Goal: Check status: Check status

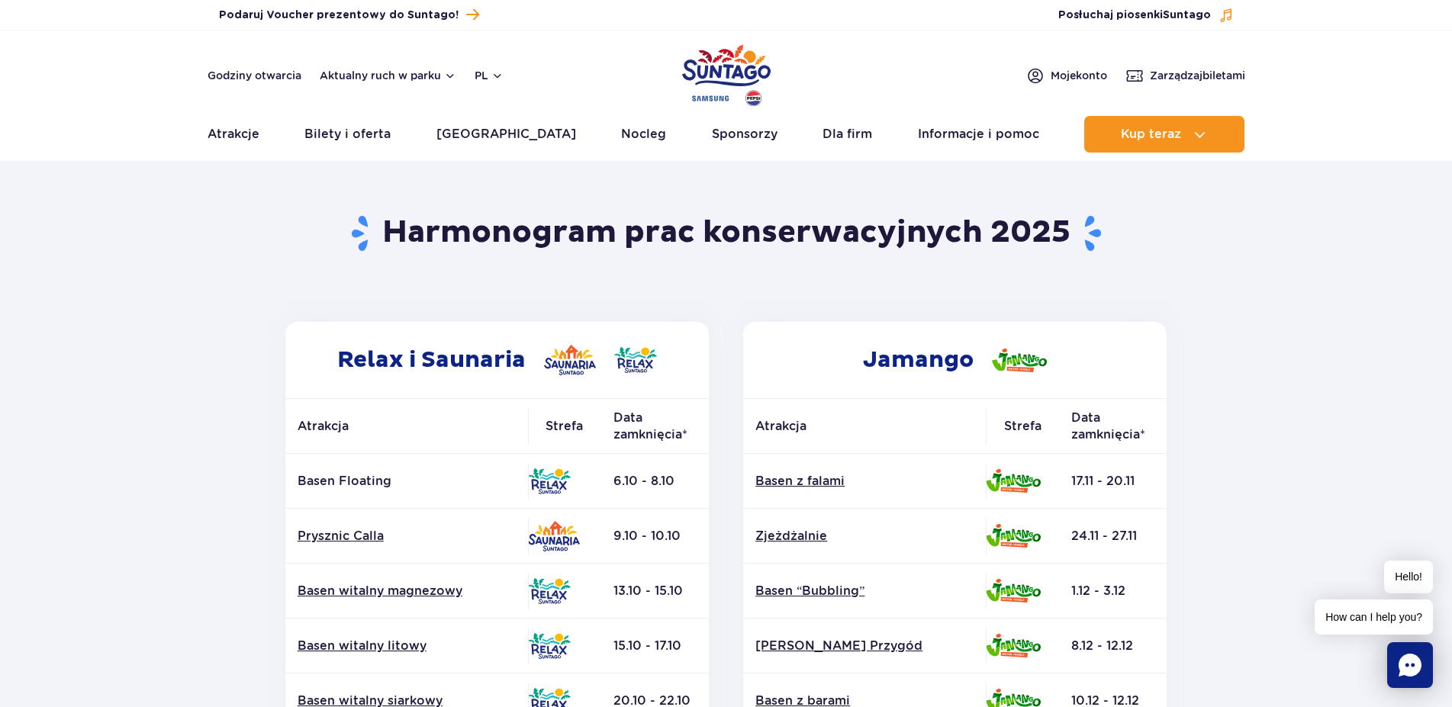
click at [144, 389] on section "Powrót do strony głównej Harmonogram prac konserwacyjnych 2025 Relax i Saunaria…" at bounding box center [726, 711] width 1452 height 1093
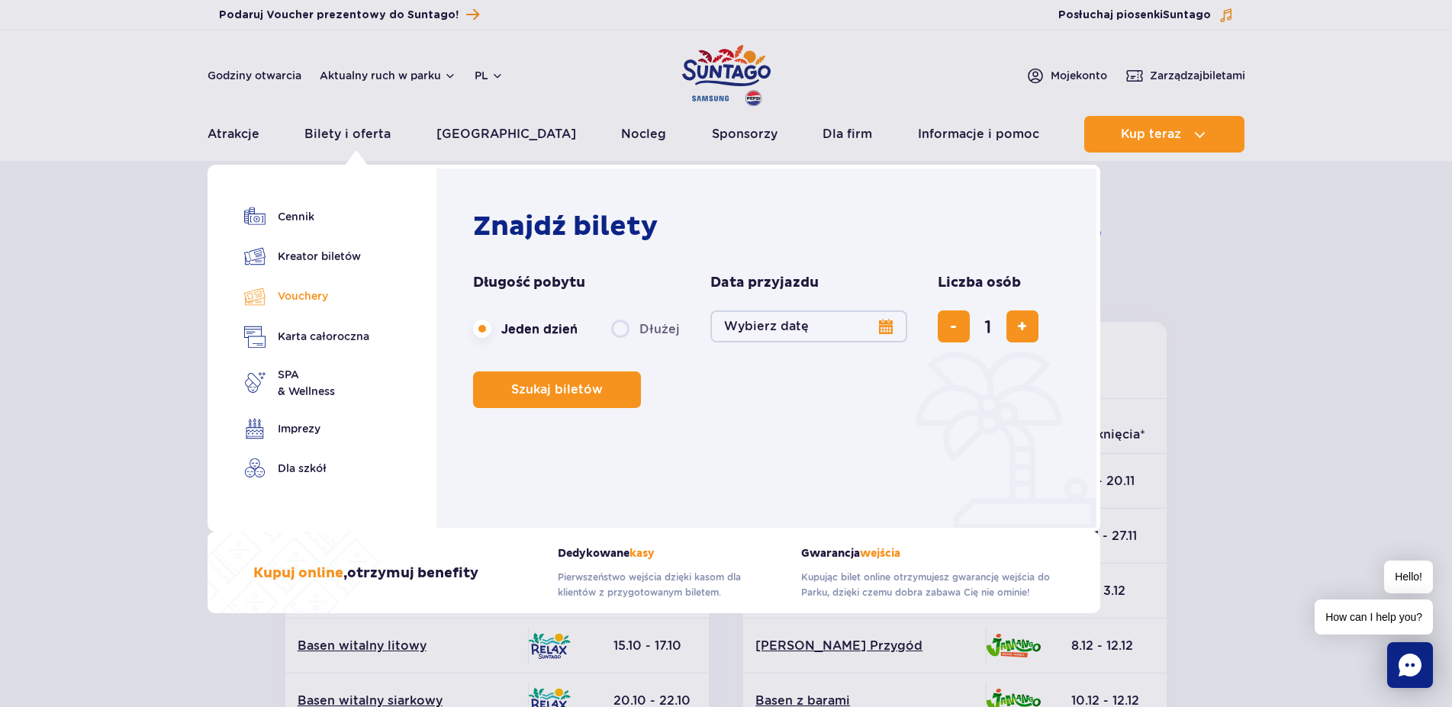
click at [312, 289] on link "Vouchery" at bounding box center [306, 296] width 125 height 22
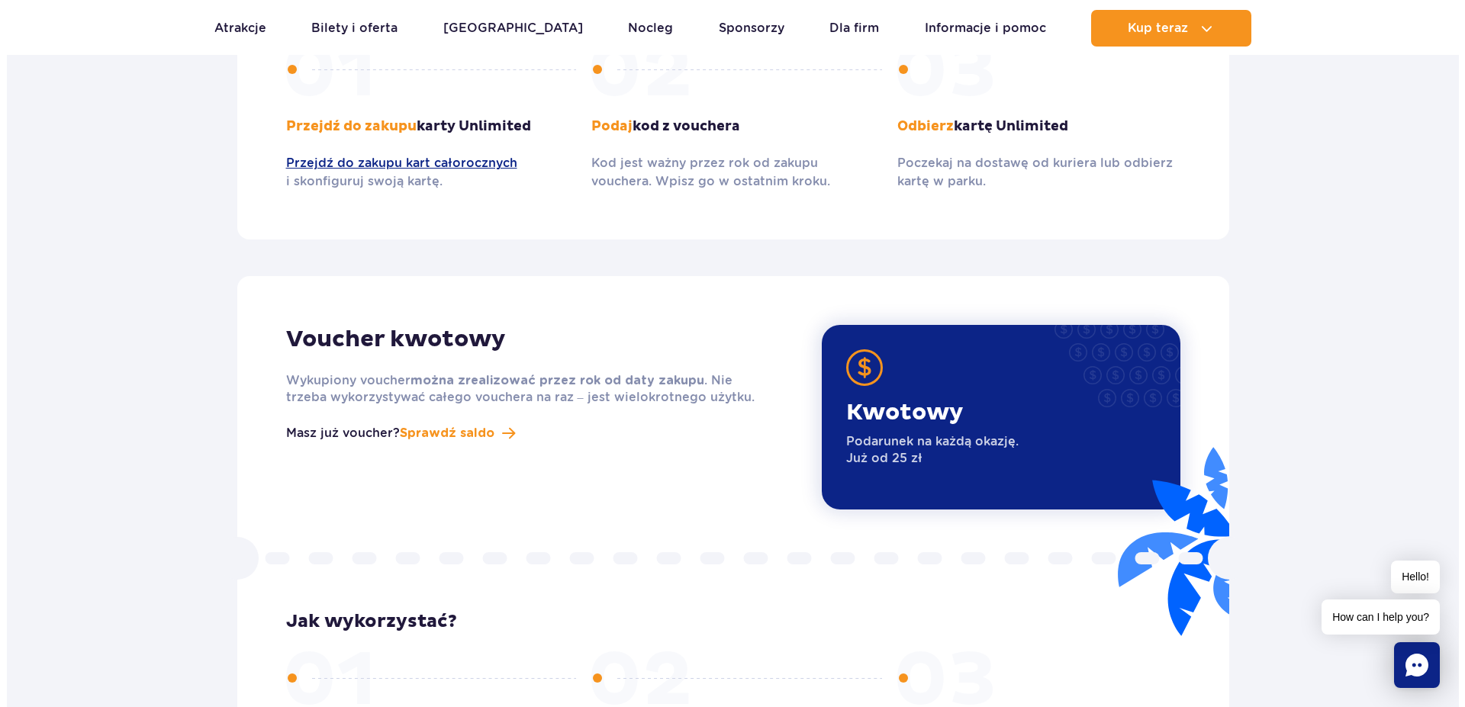
scroll to position [1790, 0]
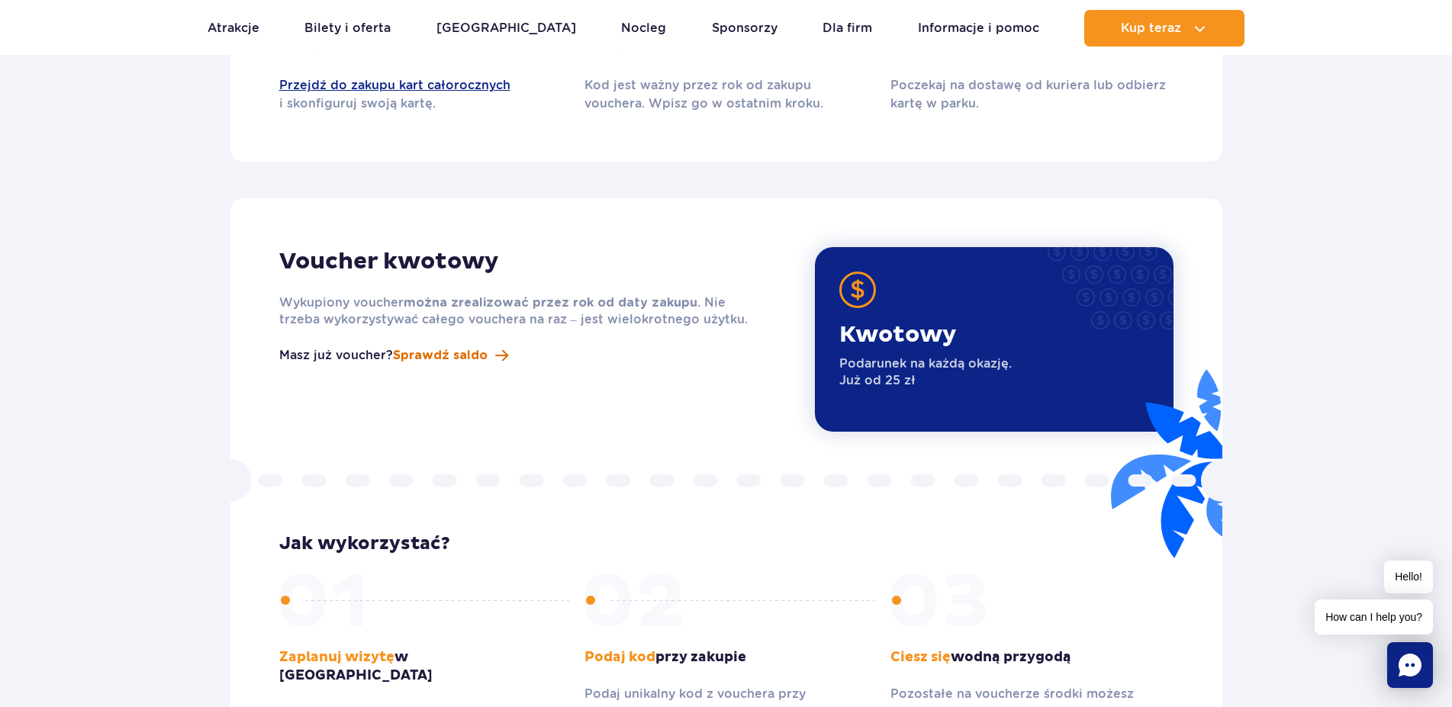
click at [449, 346] on span "Sprawdź saldo" at bounding box center [440, 355] width 95 height 18
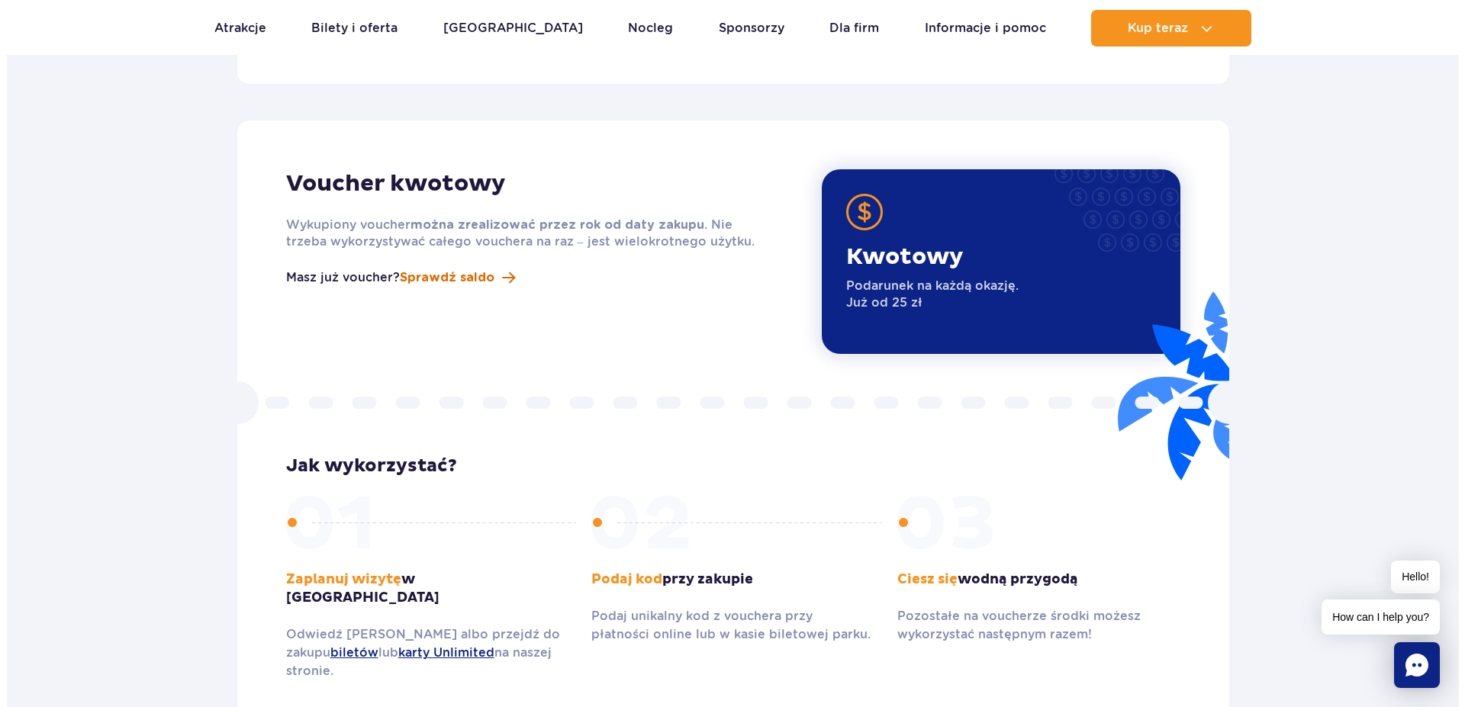
scroll to position [1868, 0]
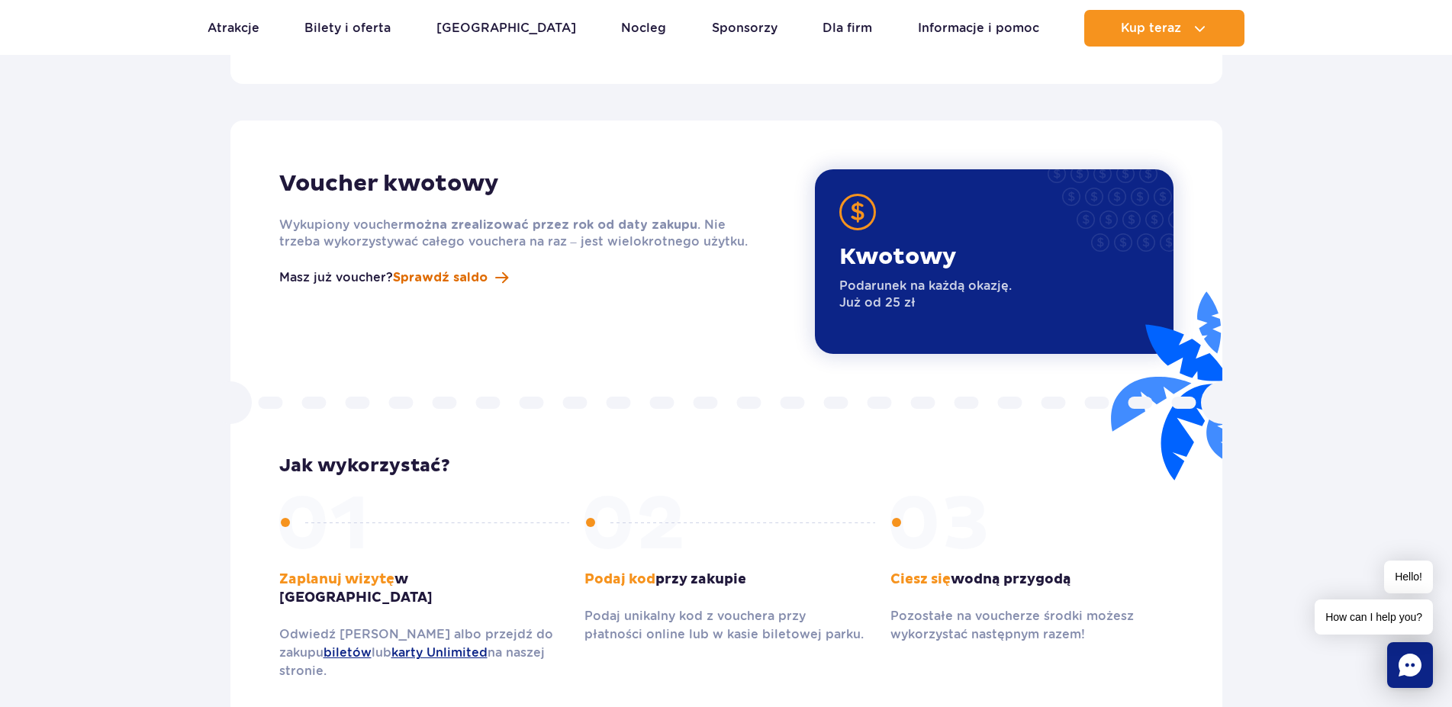
click at [455, 269] on span "Sprawdź saldo" at bounding box center [440, 278] width 95 height 18
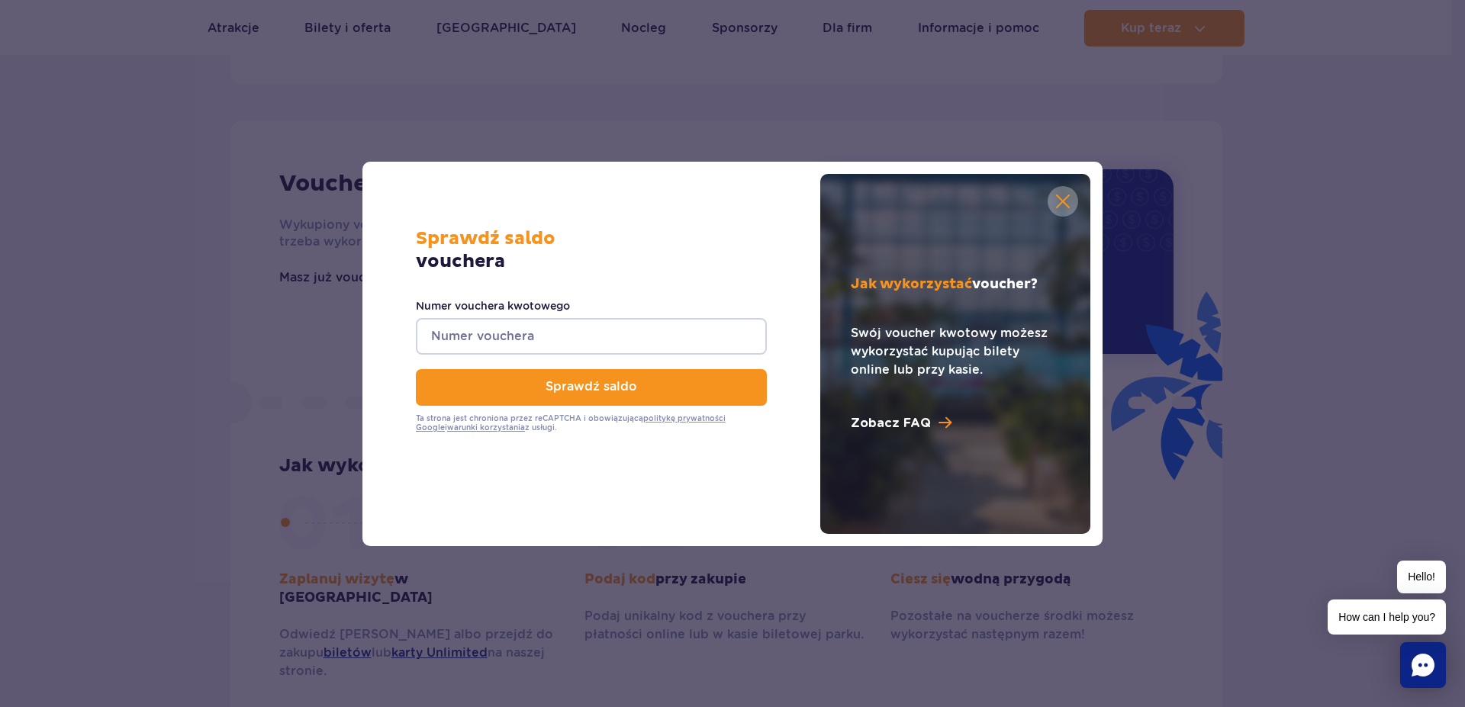
click at [485, 333] on input "Numer vouchera kwotowego" at bounding box center [591, 336] width 351 height 37
paste input "0610006048469722"
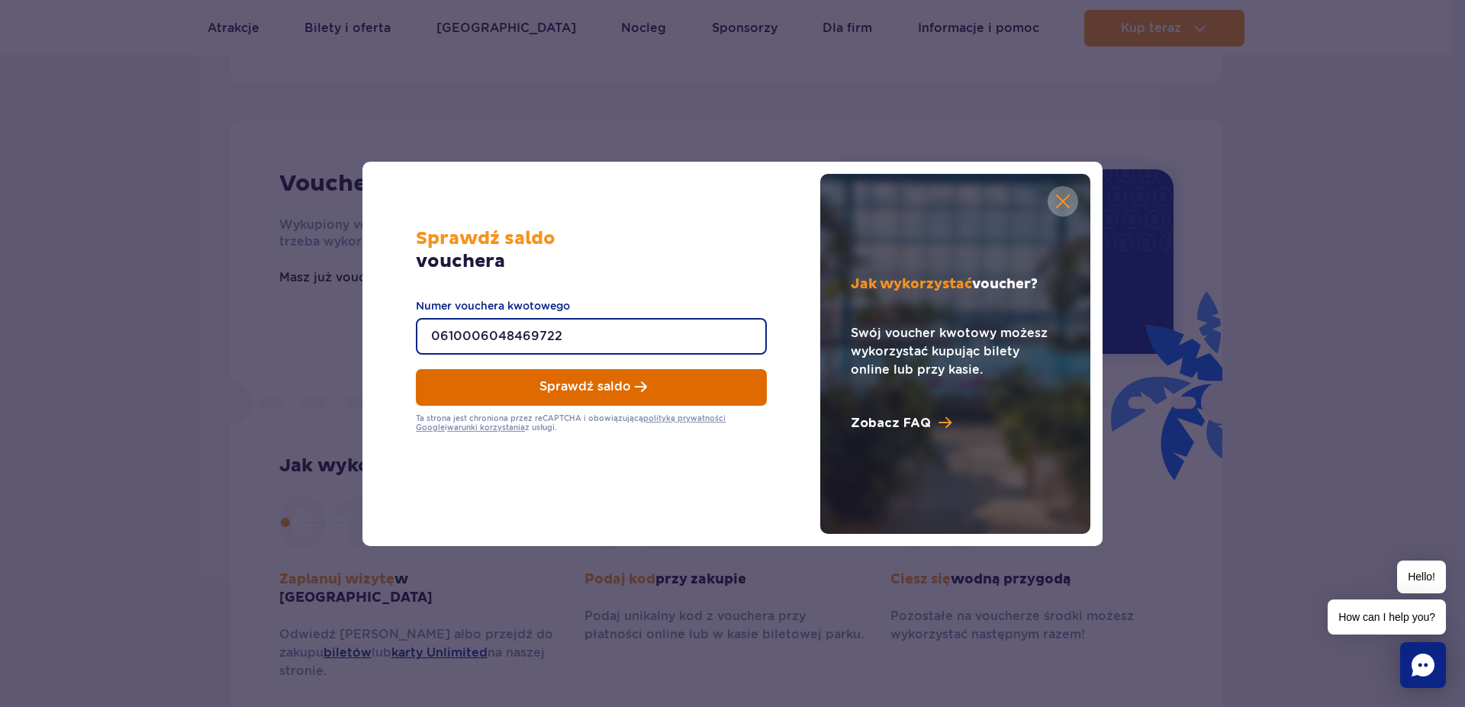
type input "0610006048469722"
click at [564, 395] on button "Sprawdź saldo" at bounding box center [591, 387] width 351 height 37
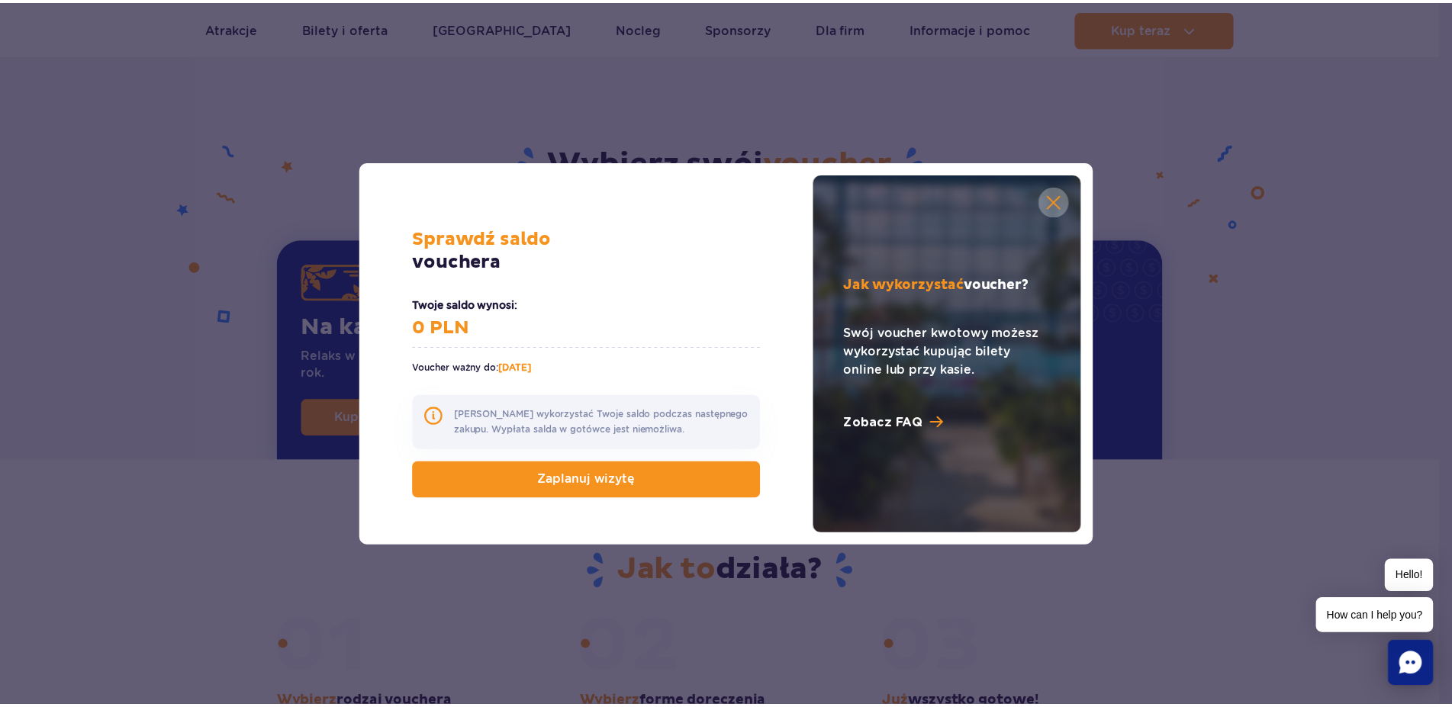
scroll to position [467, 0]
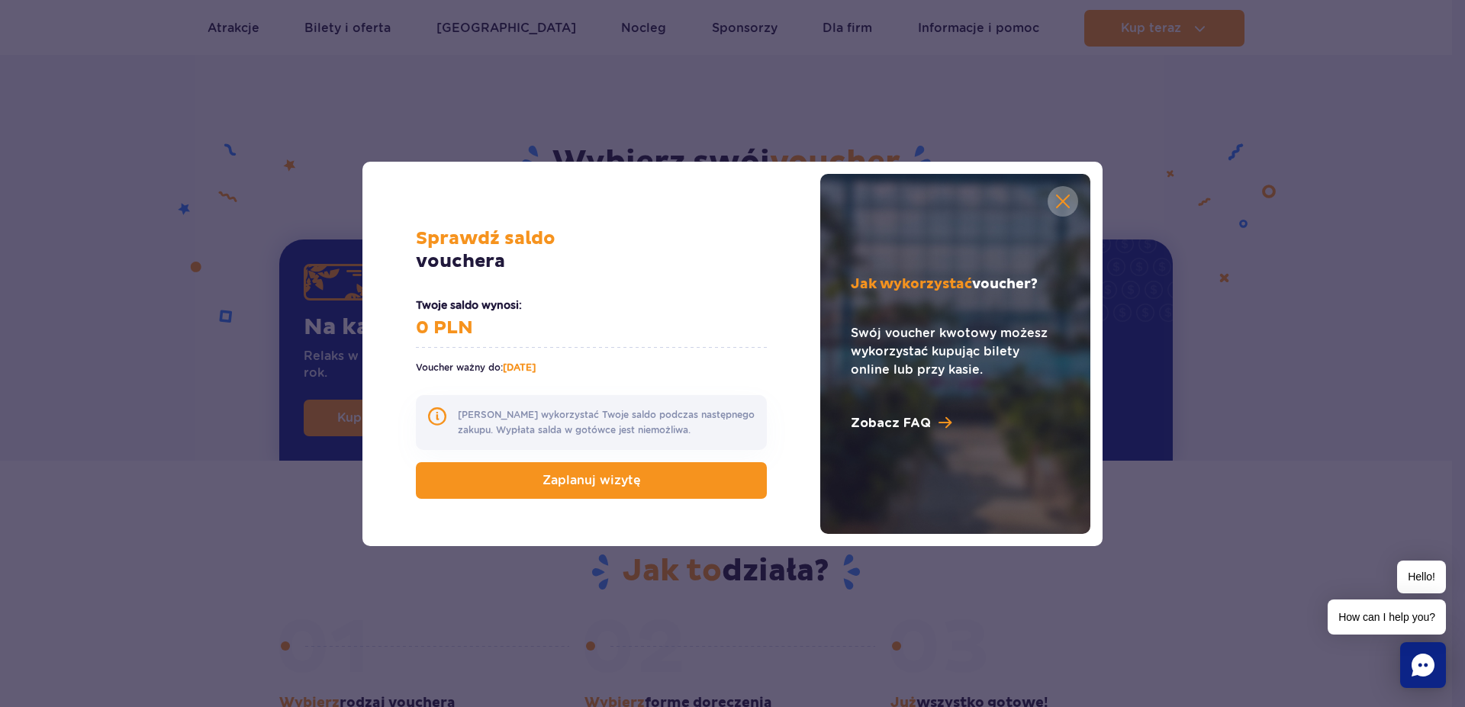
click at [1063, 192] on link at bounding box center [1063, 201] width 31 height 31
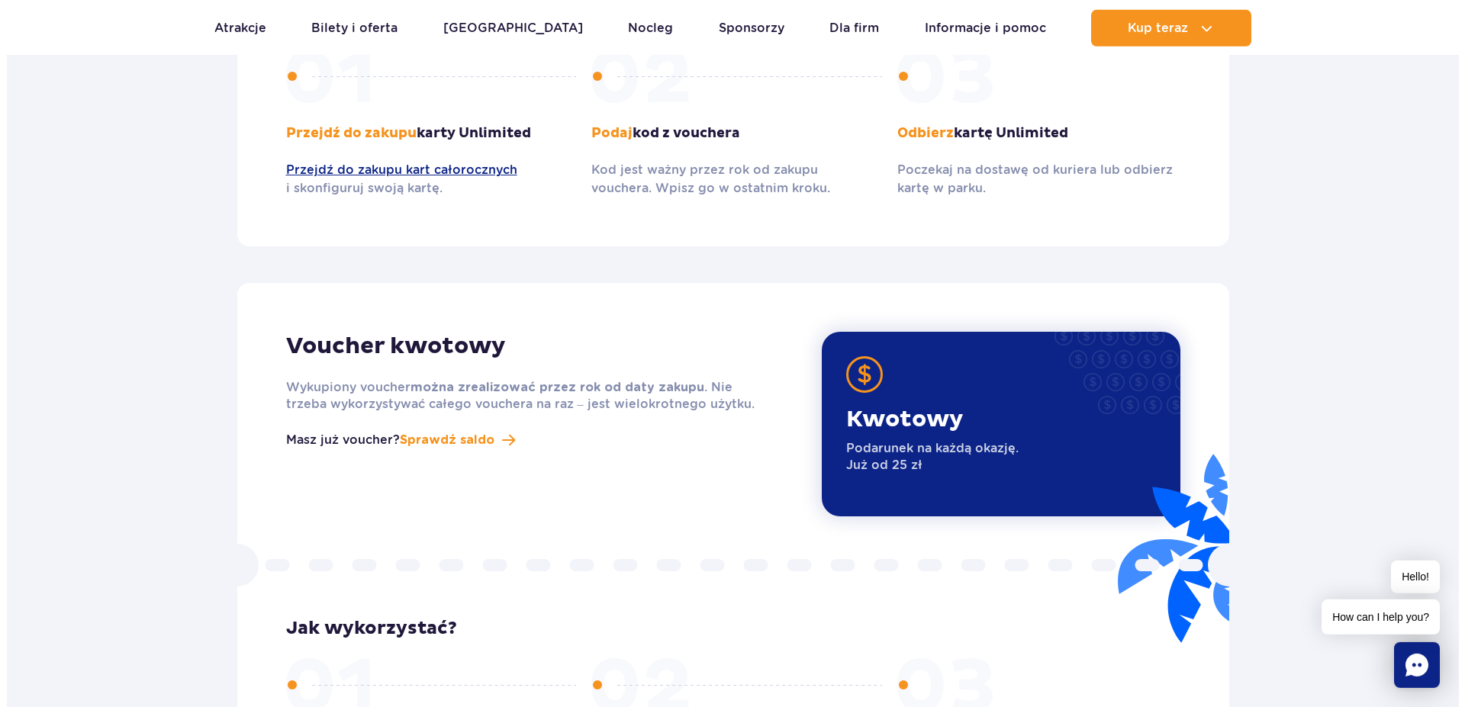
scroll to position [1790, 0]
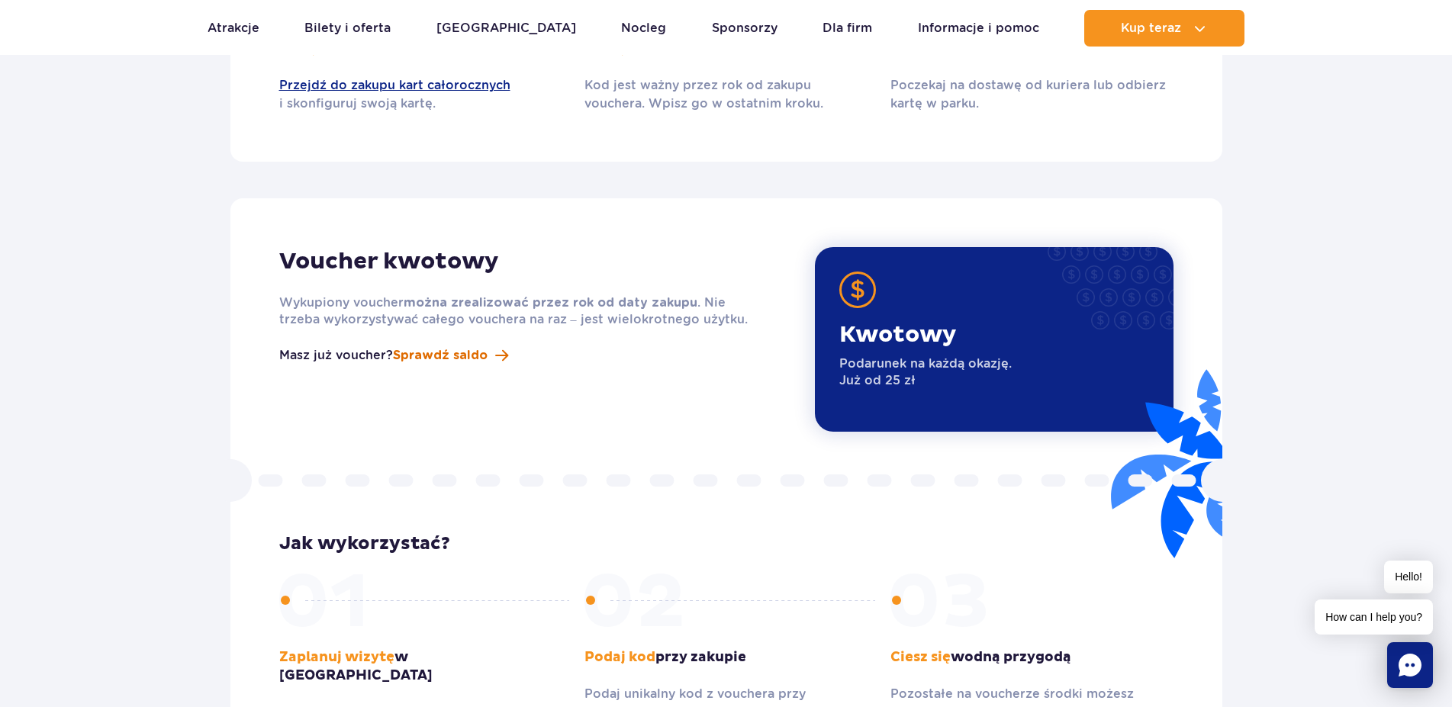
click at [454, 346] on span "Sprawdź saldo" at bounding box center [440, 355] width 95 height 18
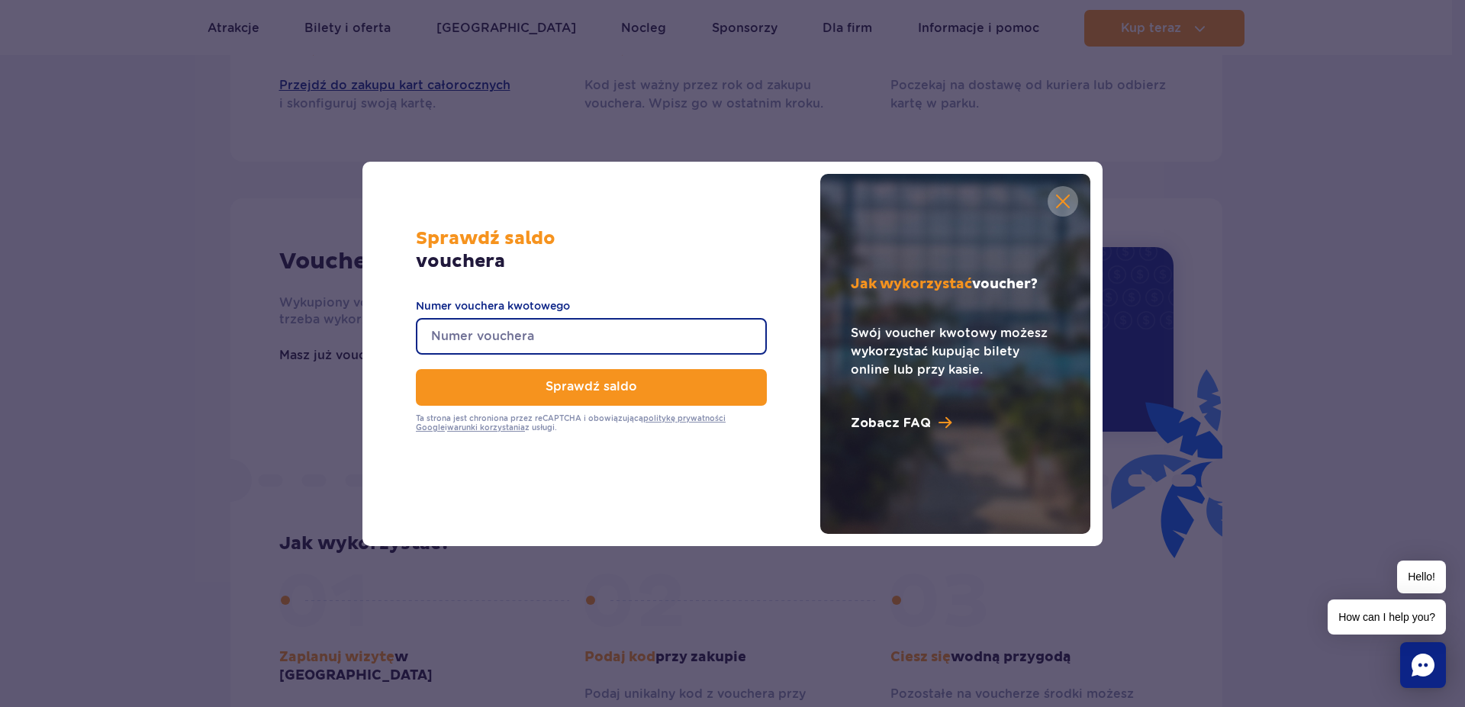
click at [465, 336] on input "Numer vouchera kwotowego" at bounding box center [591, 336] width 351 height 37
paste input "0690004048664186"
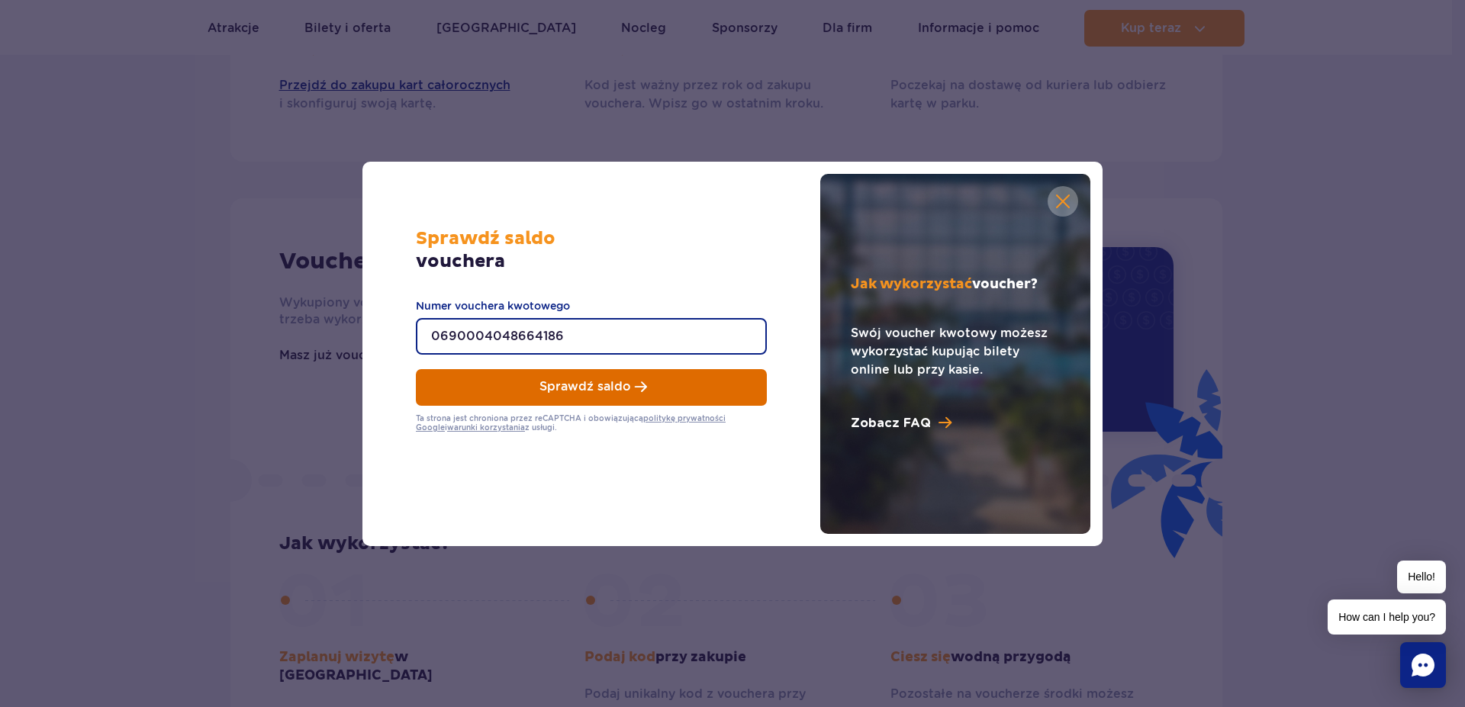
type input "0690004048664186"
click at [565, 388] on span "Sprawdź saldo" at bounding box center [585, 387] width 92 height 14
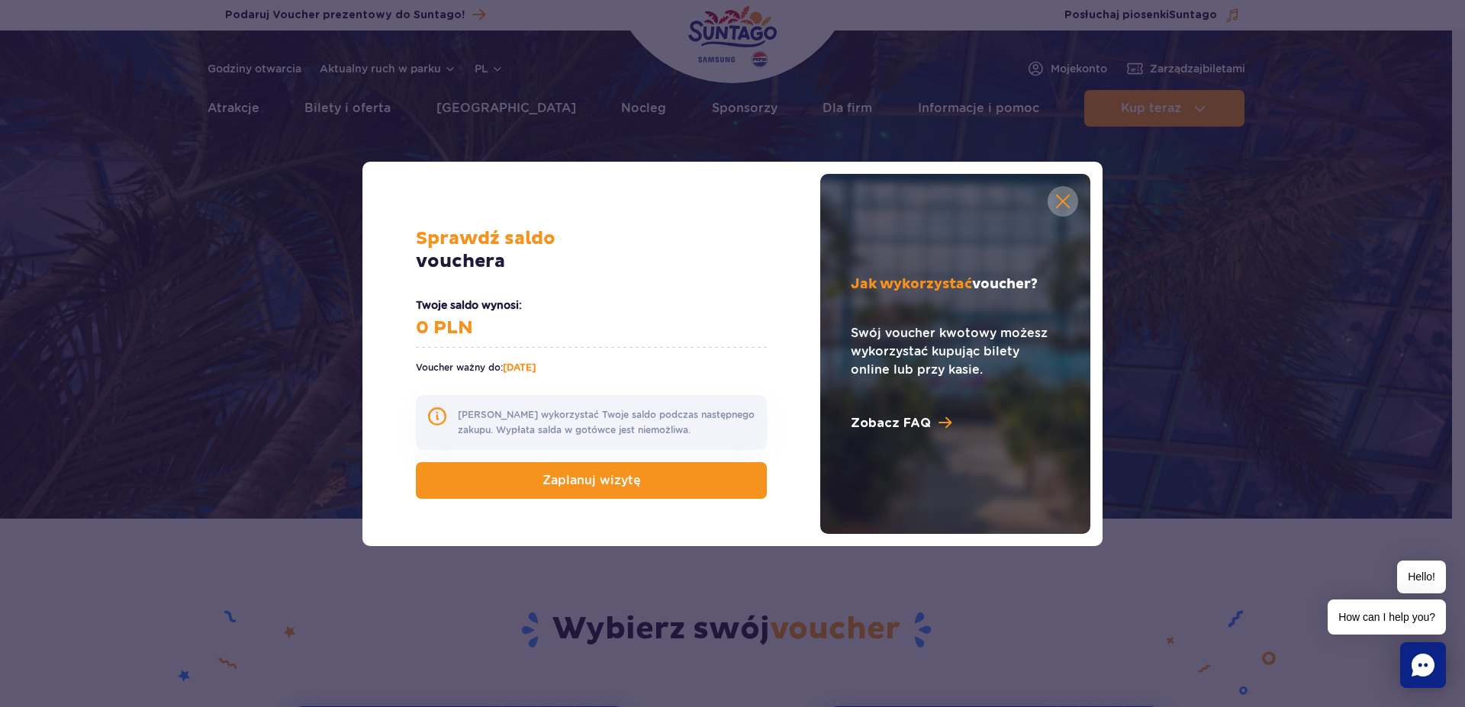
click at [1064, 207] on link at bounding box center [1063, 201] width 31 height 31
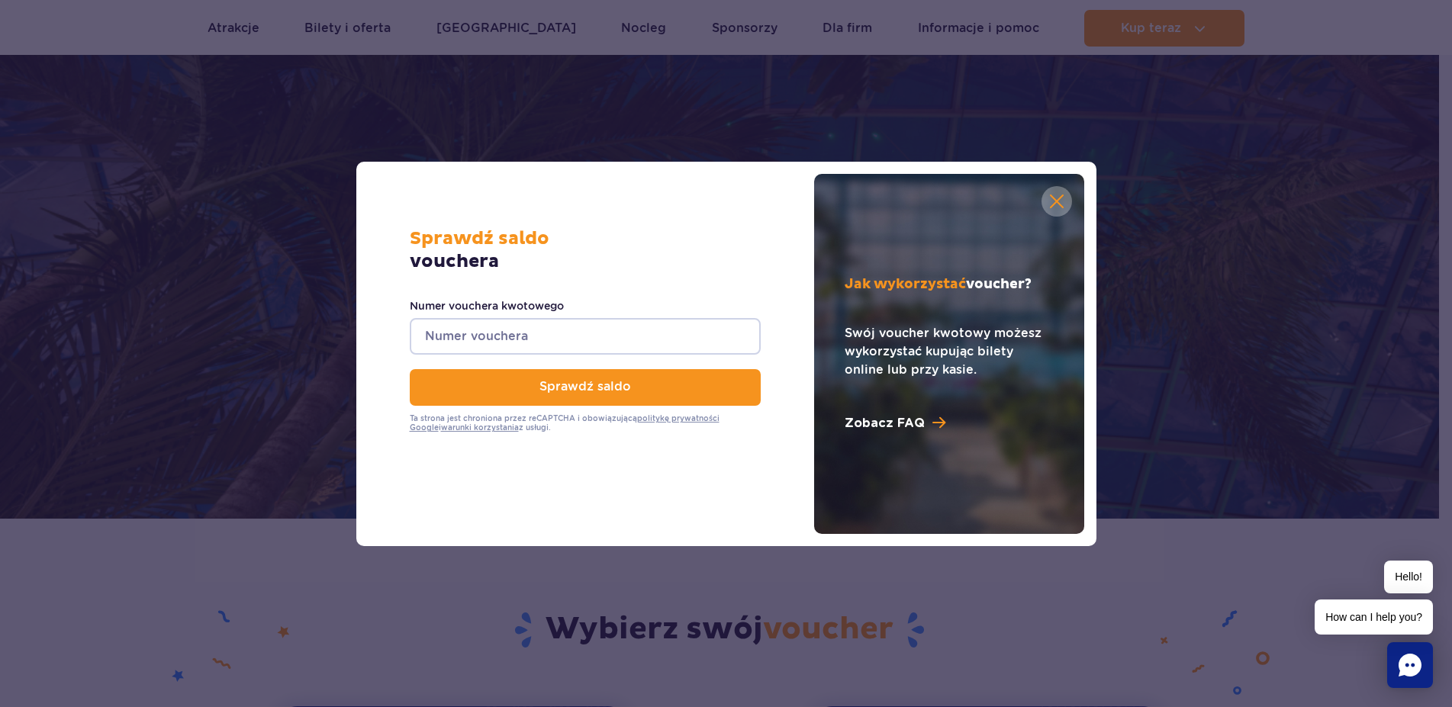
click at [546, 341] on input "Numer vouchera kwotowego" at bounding box center [585, 336] width 351 height 37
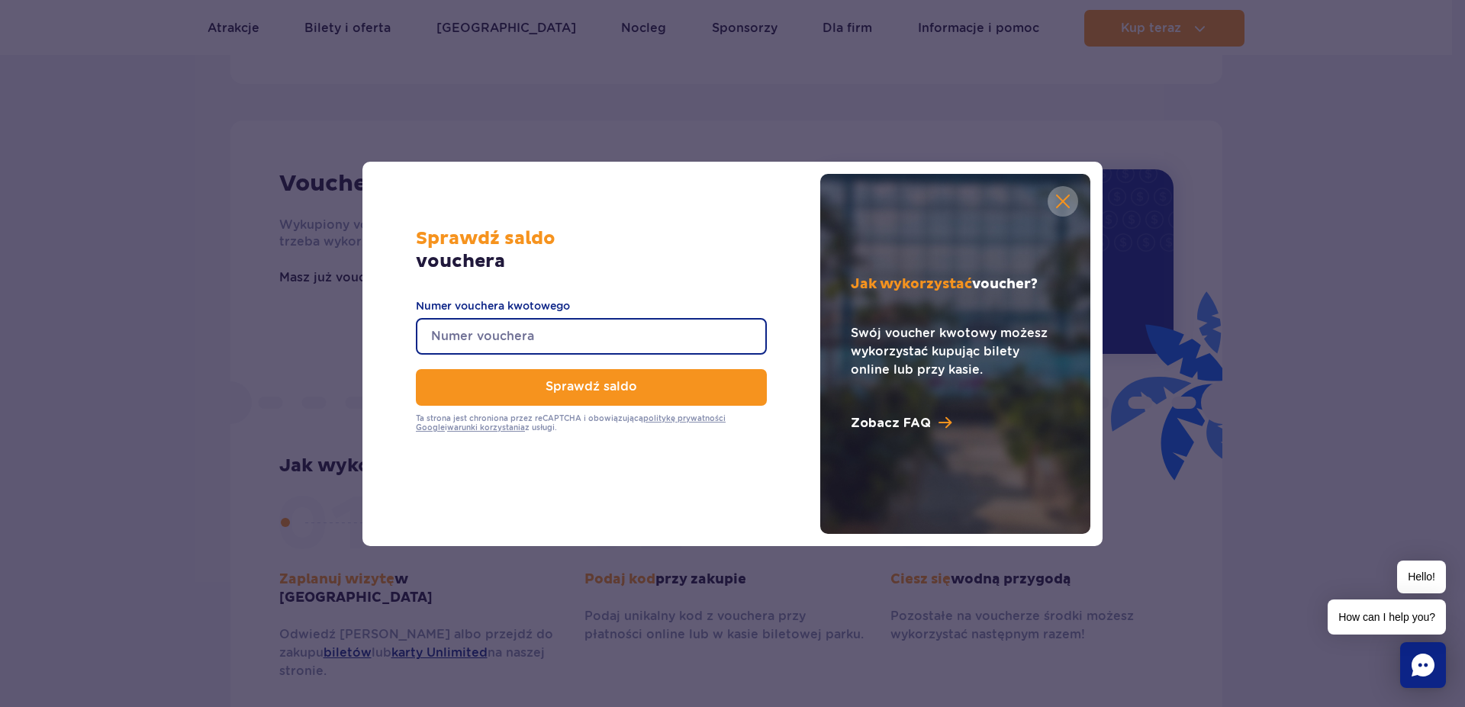
scroll to position [1868, 0]
paste input "0610005048124753"
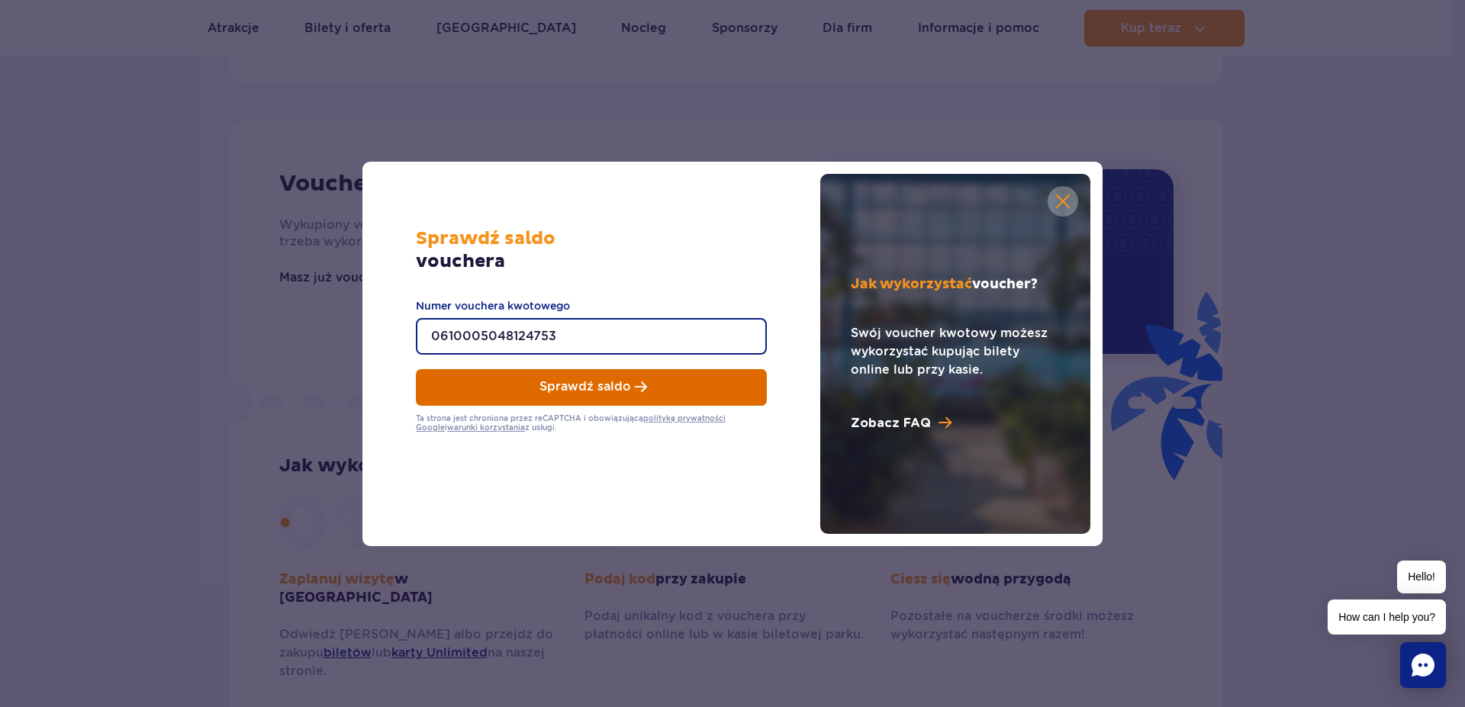
type input "0610005048124753"
click at [572, 386] on span "Sprawdź saldo" at bounding box center [585, 387] width 92 height 14
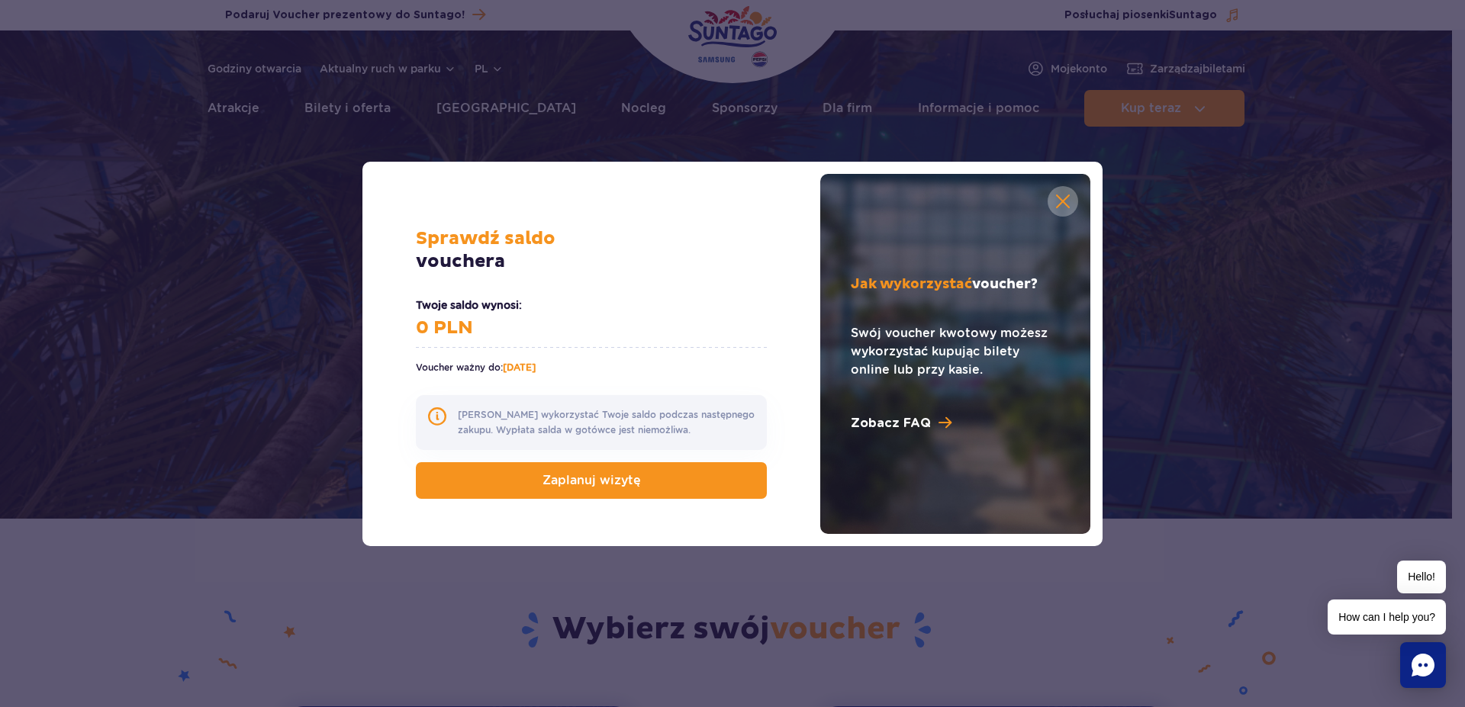
click at [1060, 204] on link at bounding box center [1063, 201] width 31 height 31
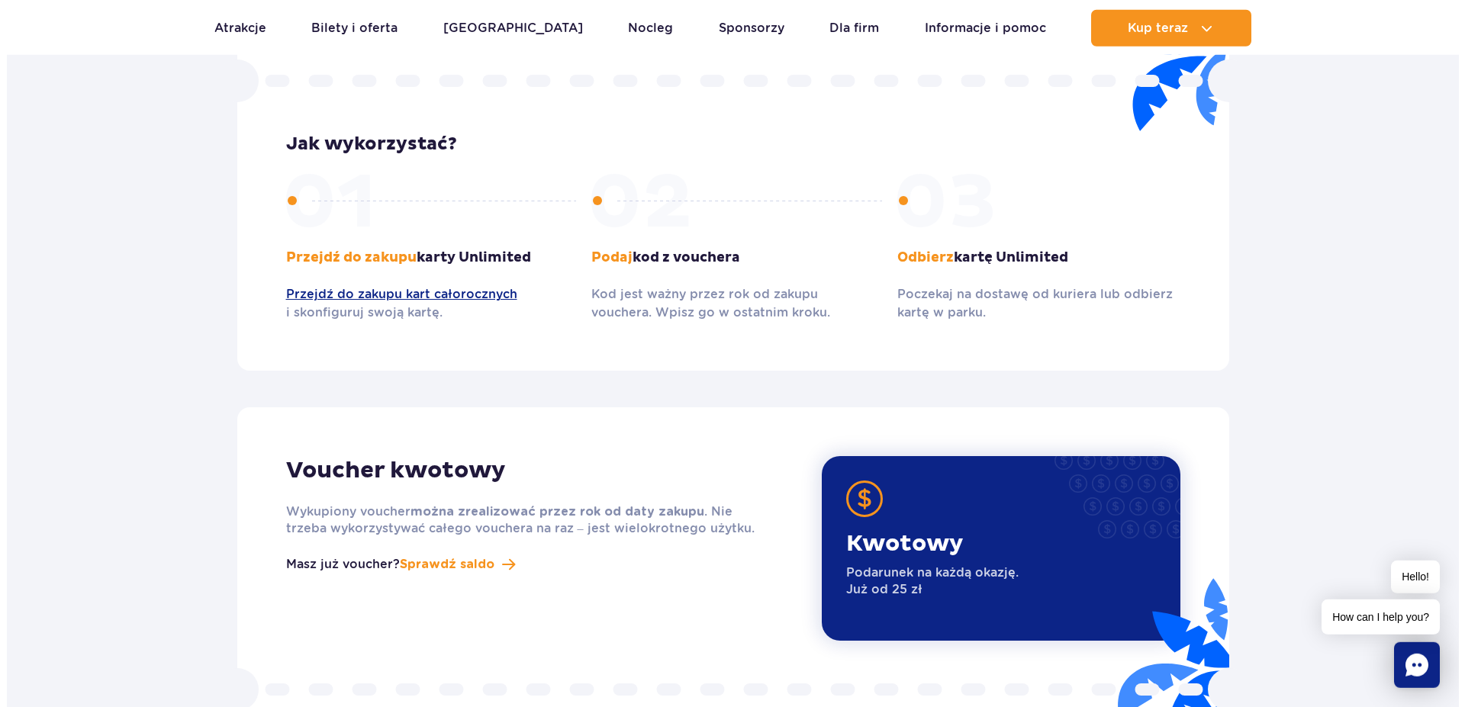
scroll to position [1790, 0]
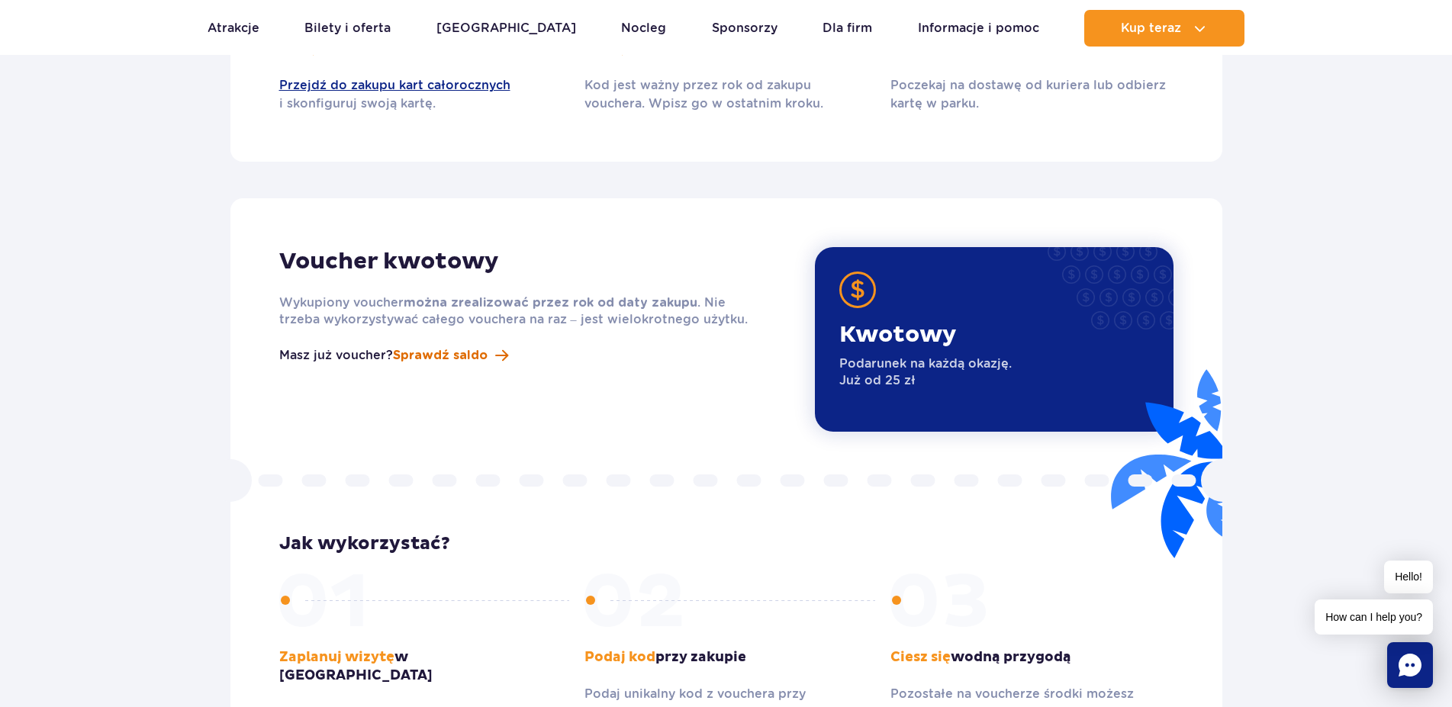
click at [435, 346] on span "Sprawdź saldo" at bounding box center [440, 355] width 95 height 18
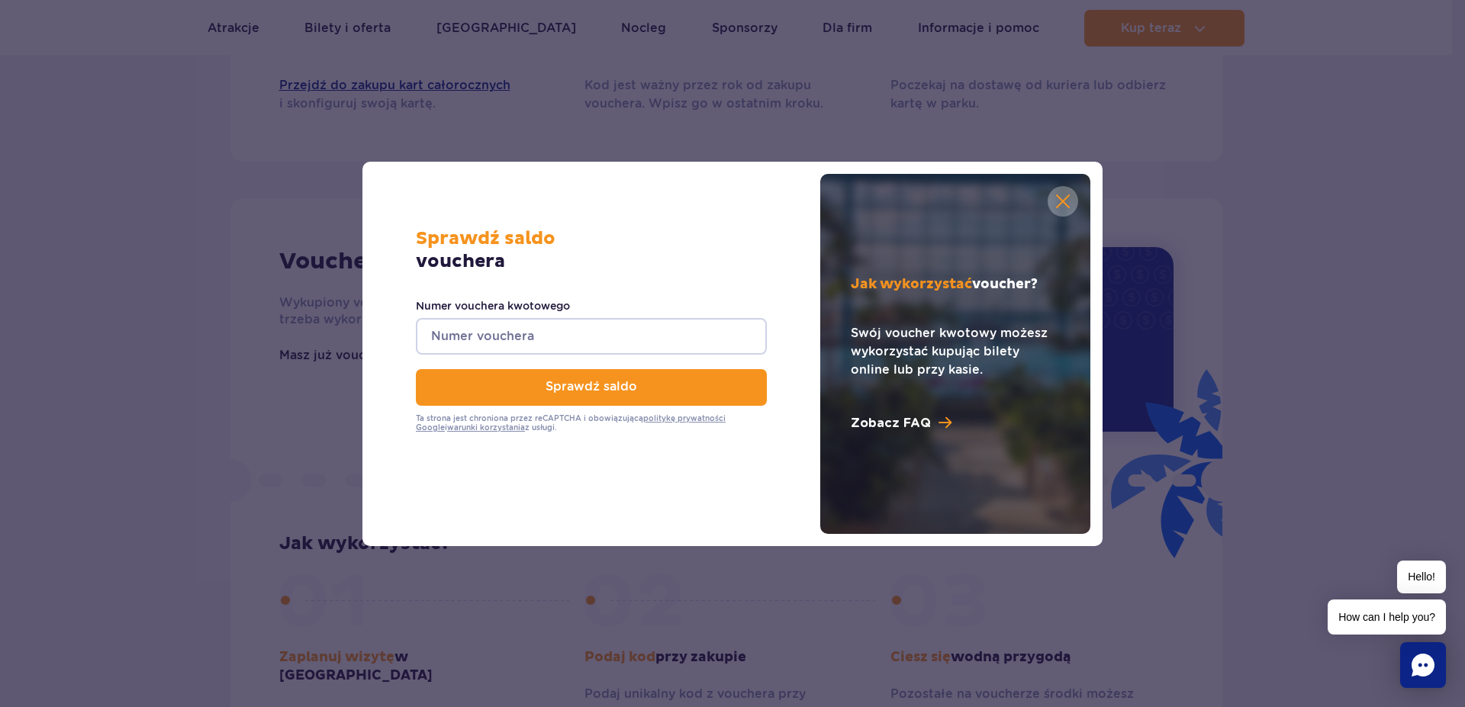
click at [576, 336] on input "Numer vouchera kwotowego" at bounding box center [591, 336] width 351 height 37
paste input "0650001065020159"
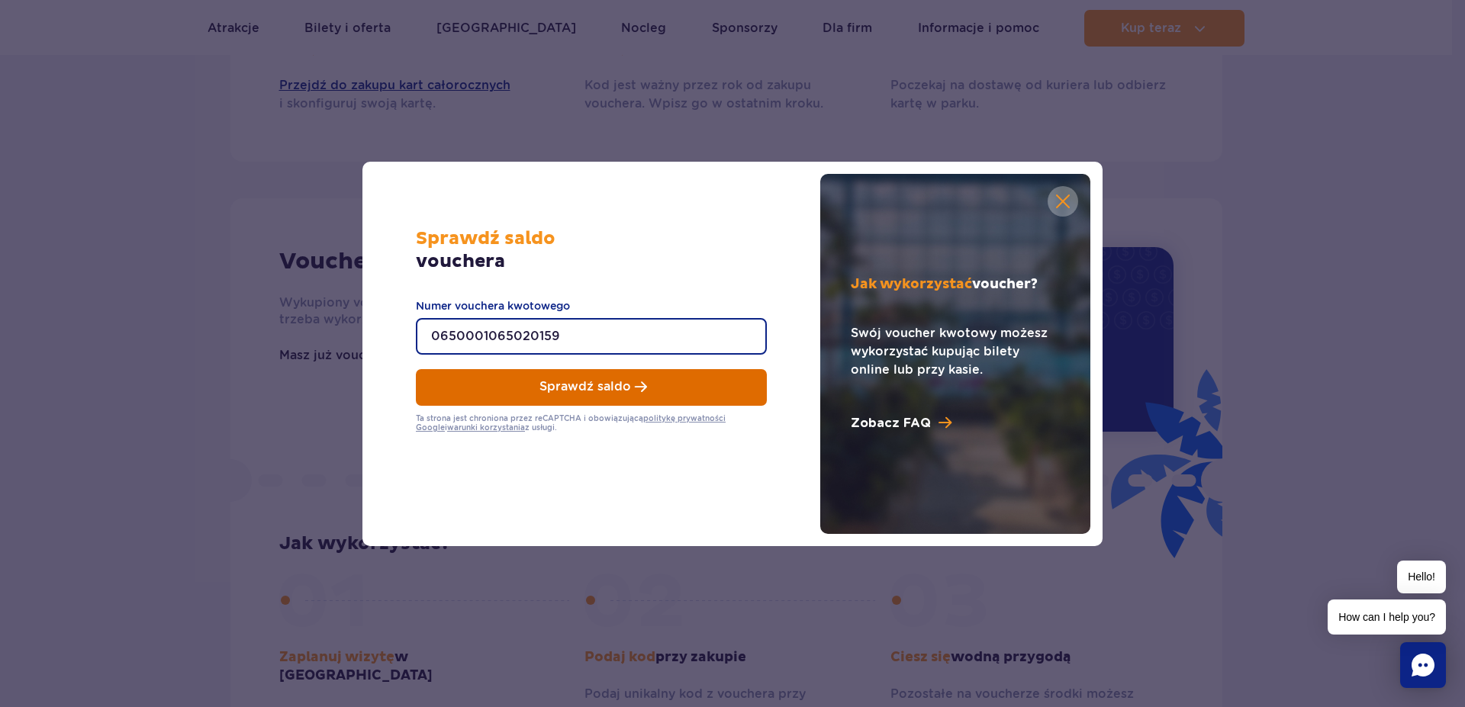
type input "0650001065020159"
click at [620, 384] on span "Sprawdź saldo" at bounding box center [585, 387] width 92 height 14
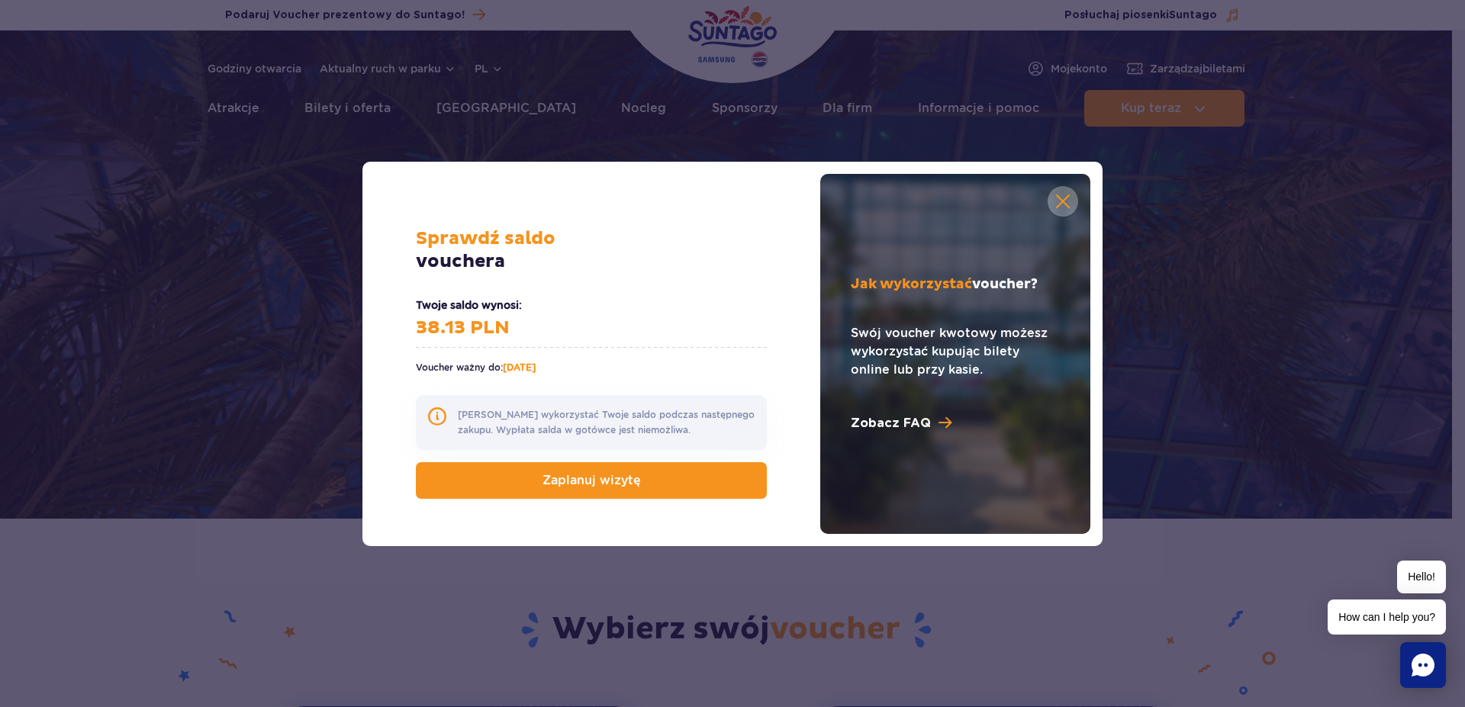
click at [1066, 195] on link at bounding box center [1063, 201] width 31 height 31
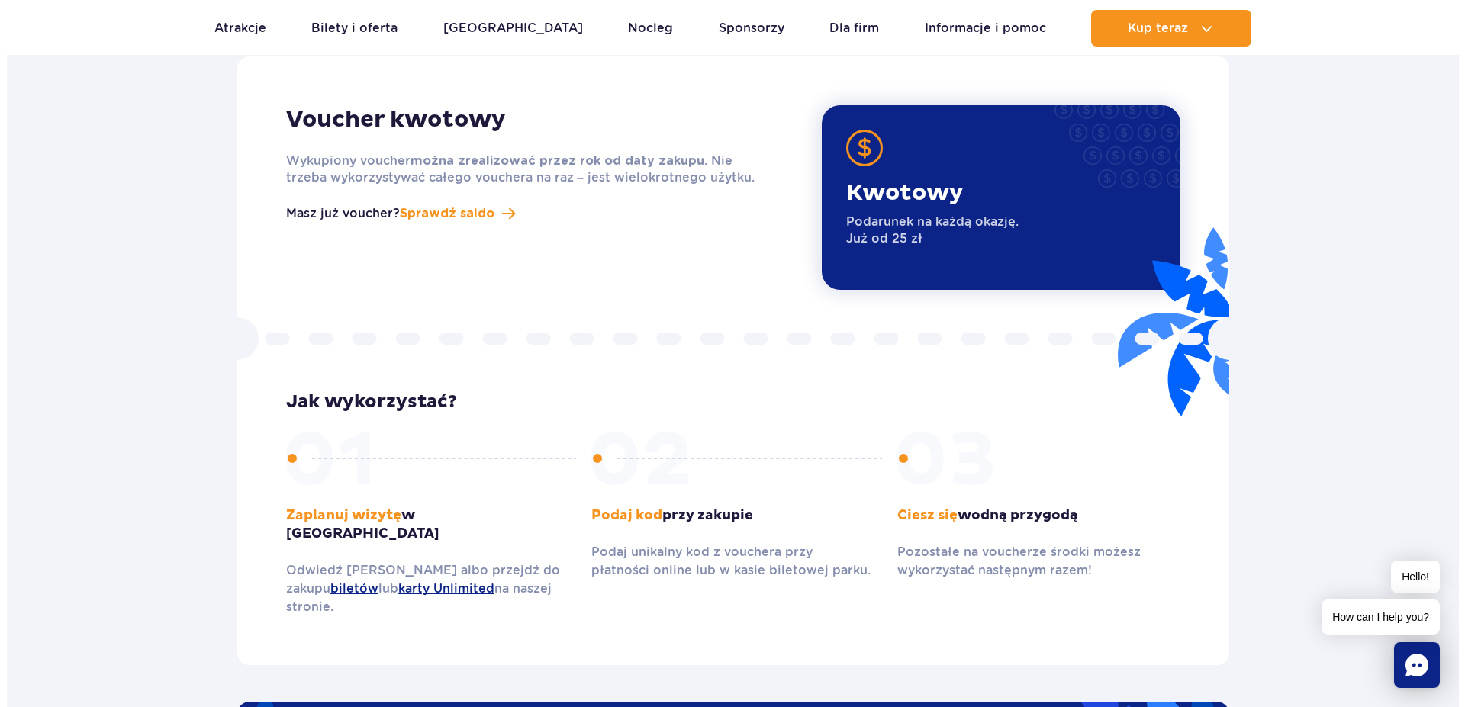
scroll to position [1946, 0]
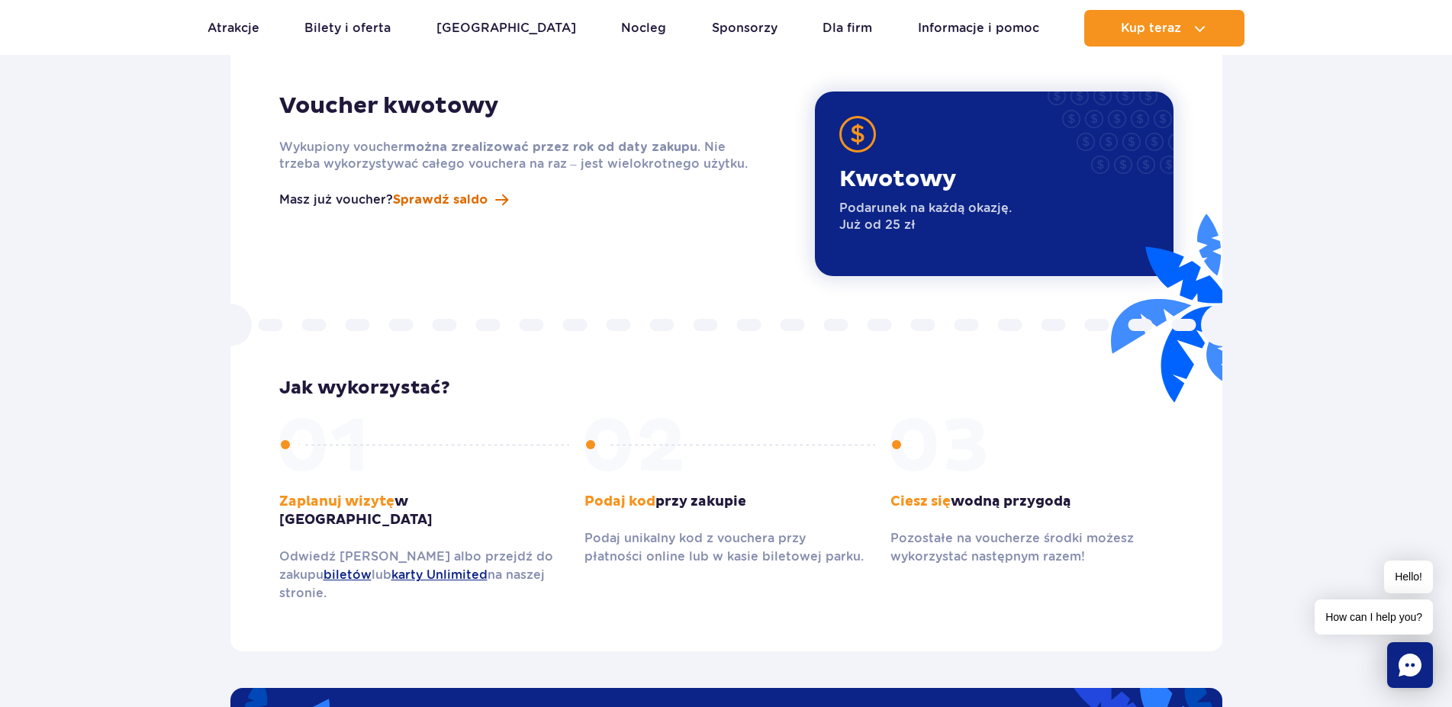
click at [439, 191] on span "Sprawdź saldo" at bounding box center [440, 200] width 95 height 18
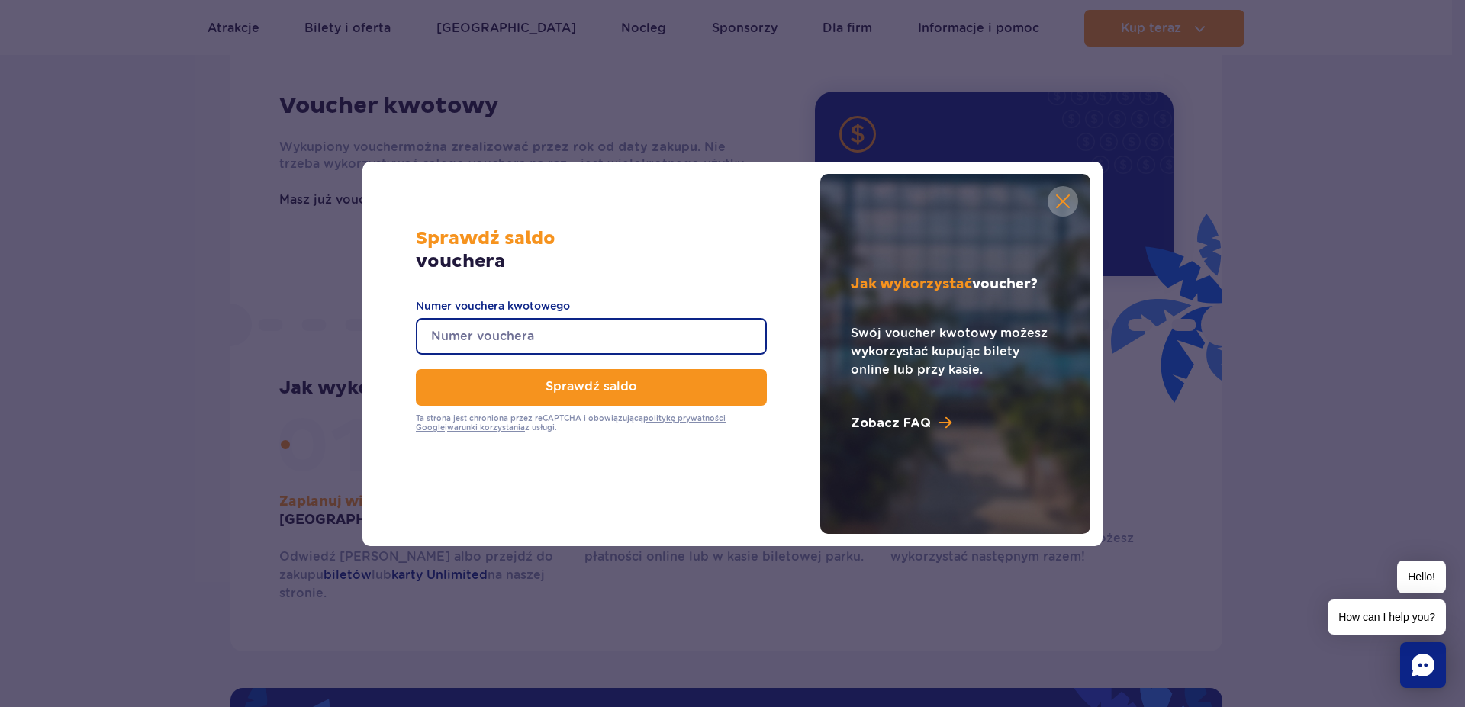
click at [596, 335] on input "Numer vouchera kwotowego" at bounding box center [591, 336] width 351 height 37
paste input "0680004065342311"
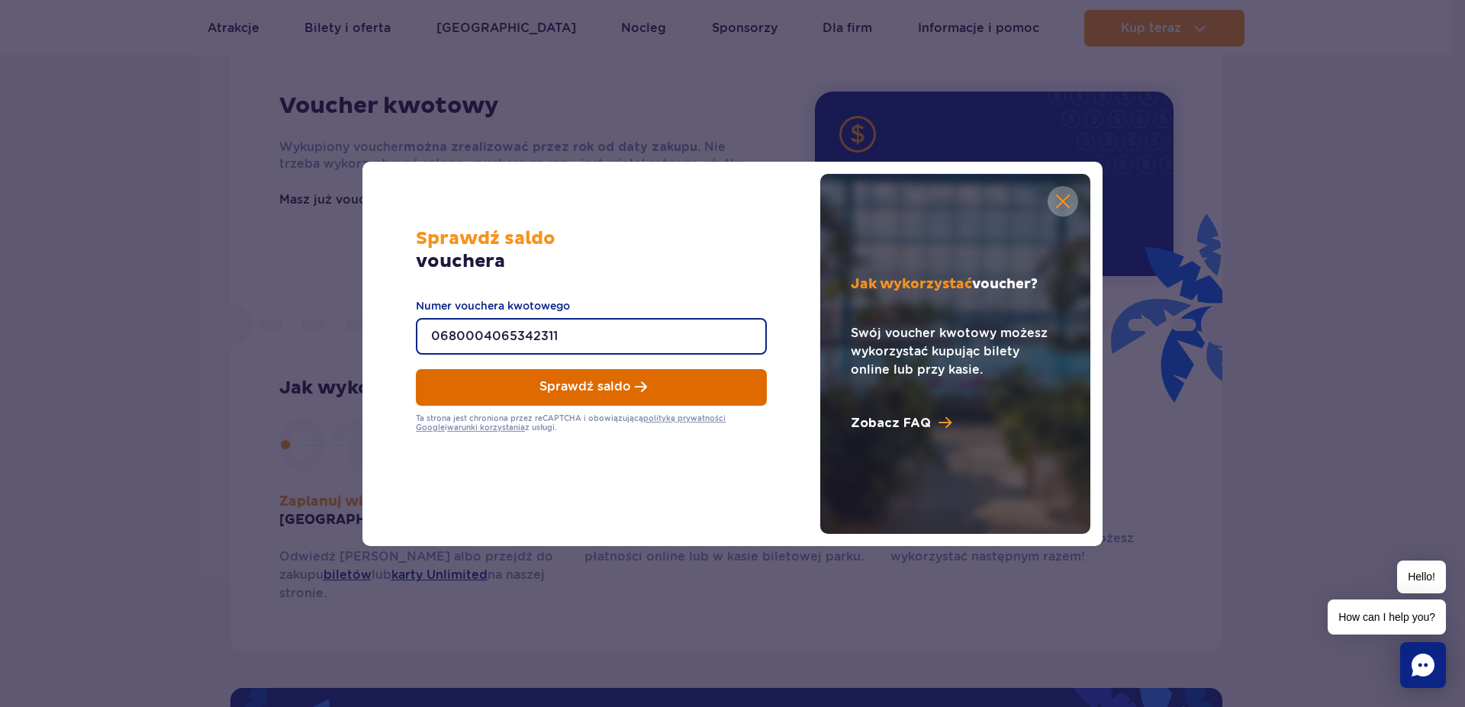
type input "0680004065342311"
click at [601, 385] on span "Sprawdź saldo" at bounding box center [585, 387] width 92 height 14
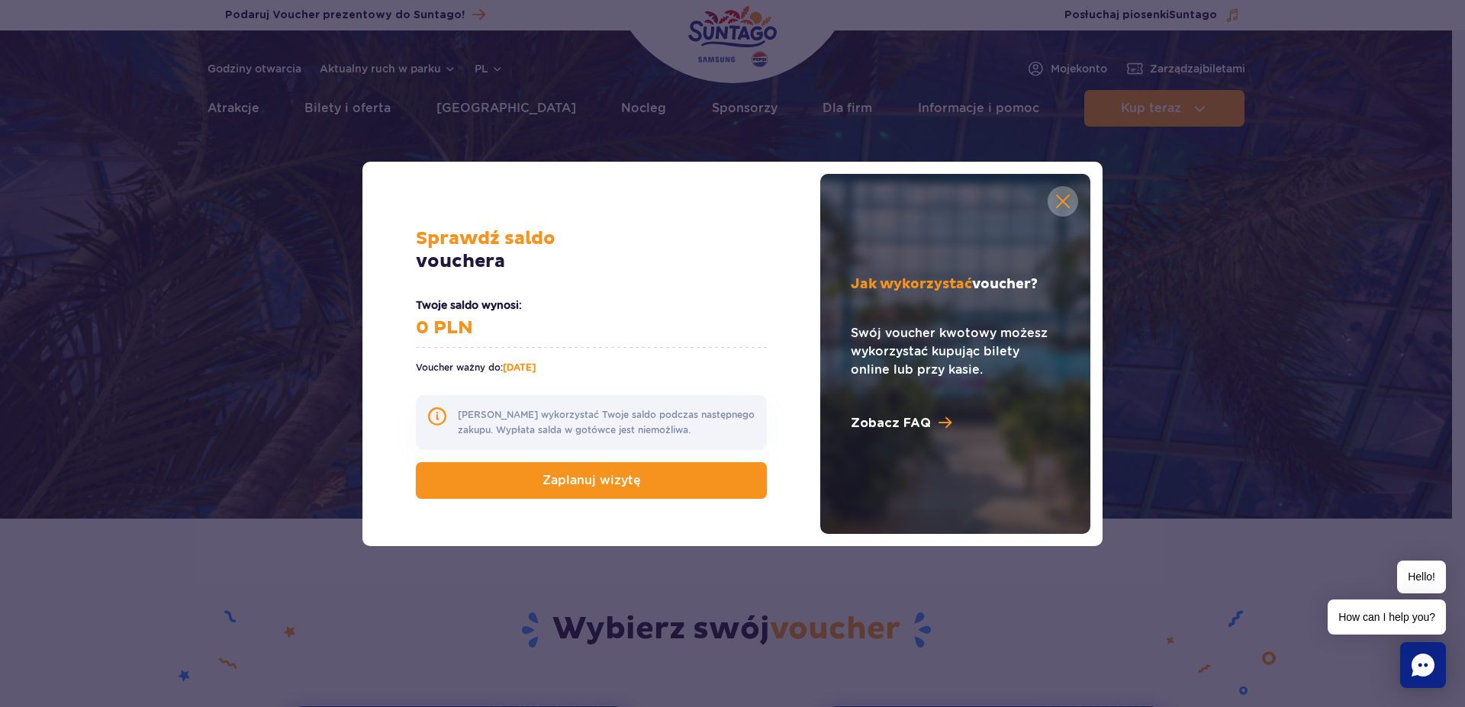
click at [1060, 198] on link at bounding box center [1063, 201] width 31 height 31
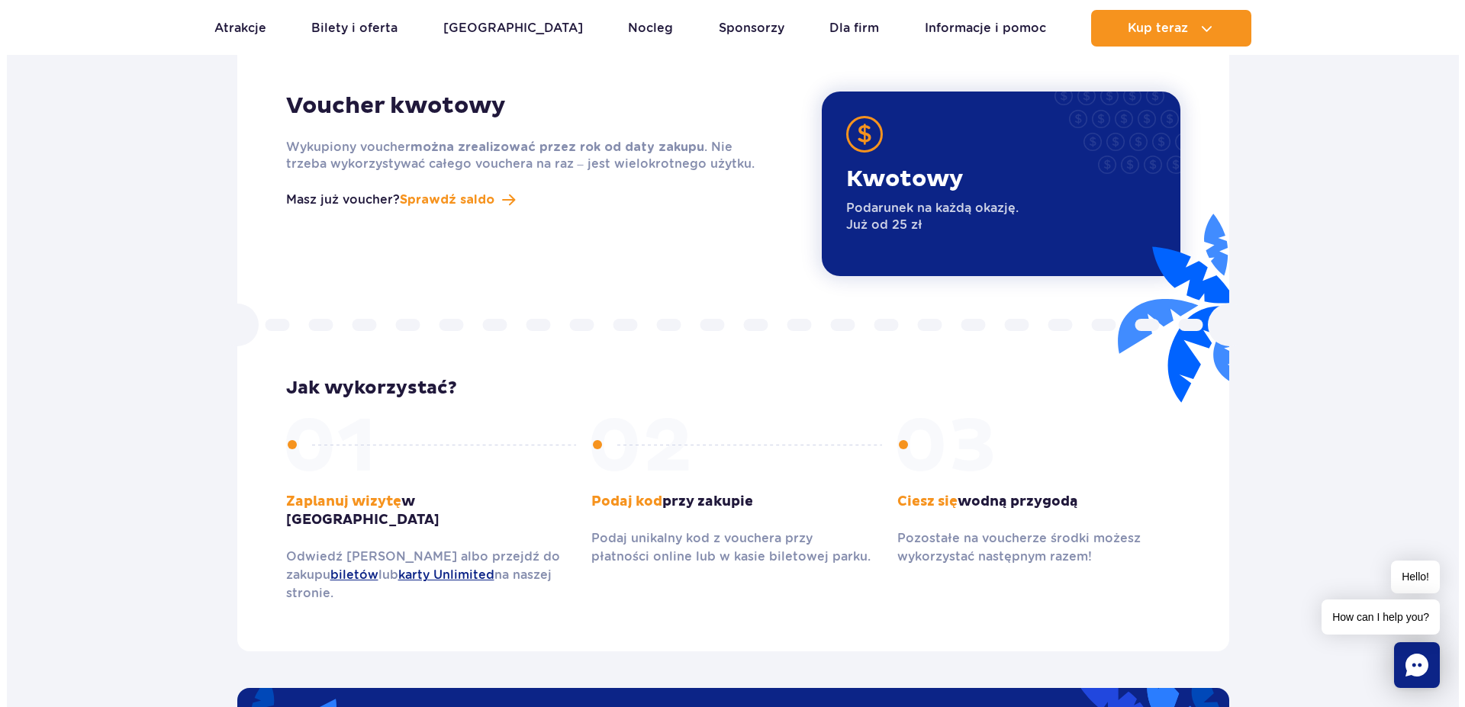
scroll to position [1946, 0]
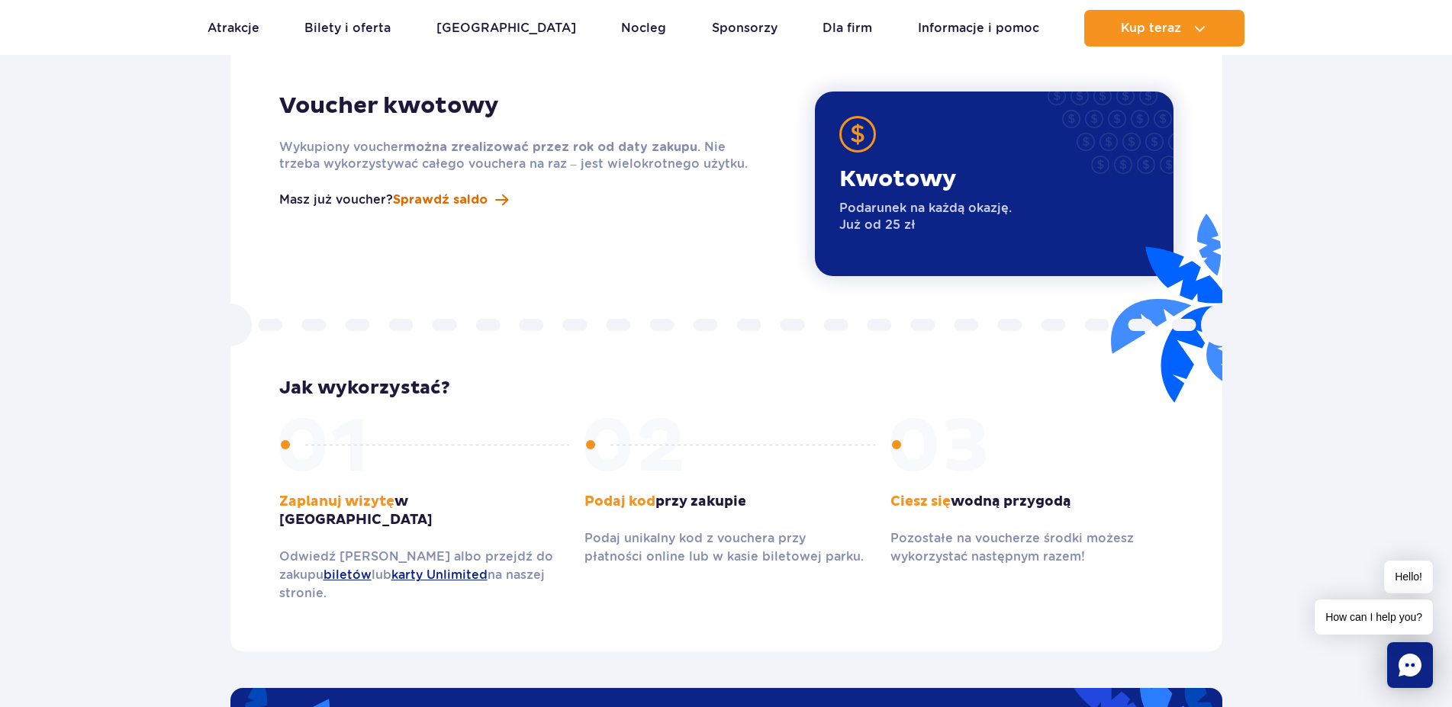
click at [443, 191] on span "Sprawdź saldo" at bounding box center [440, 200] width 95 height 18
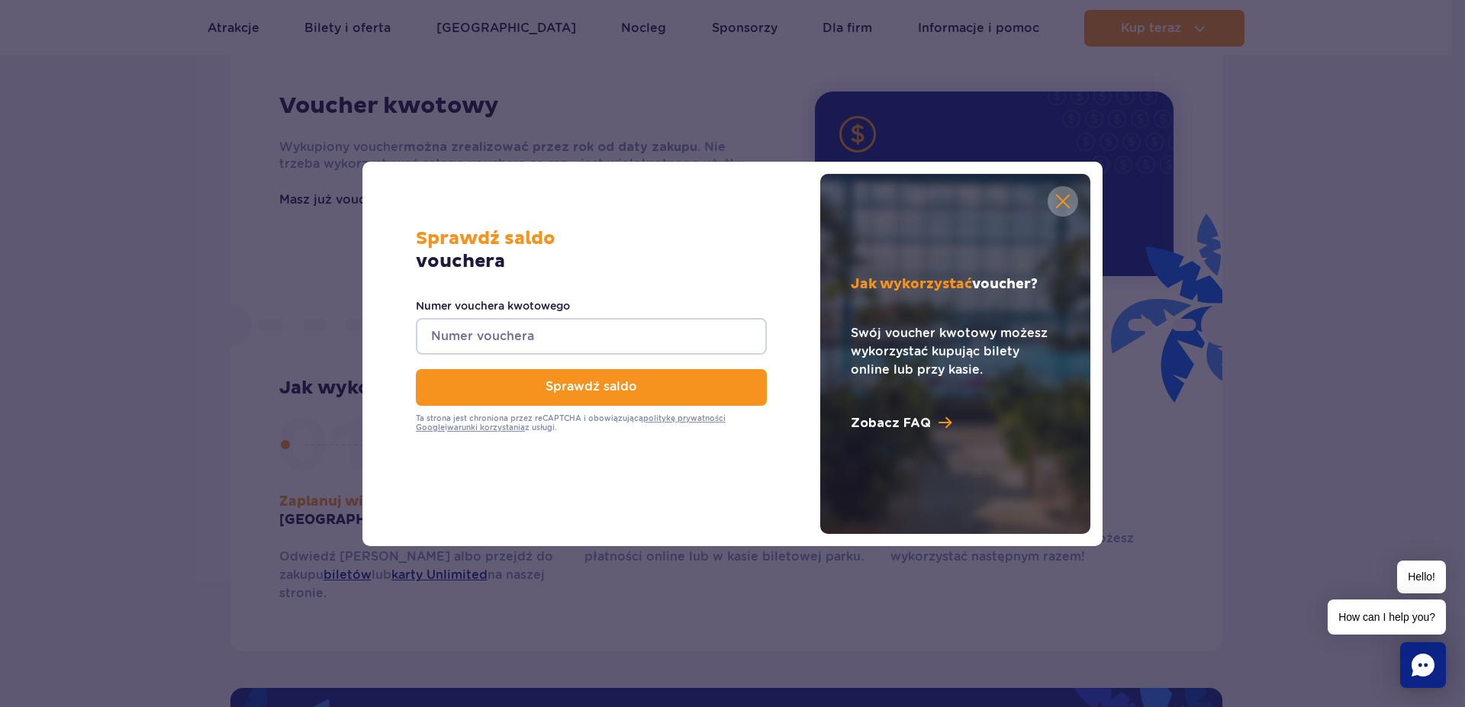
click at [558, 341] on input "Numer vouchera kwotowego" at bounding box center [591, 336] width 351 height 37
paste input "0620002065844815"
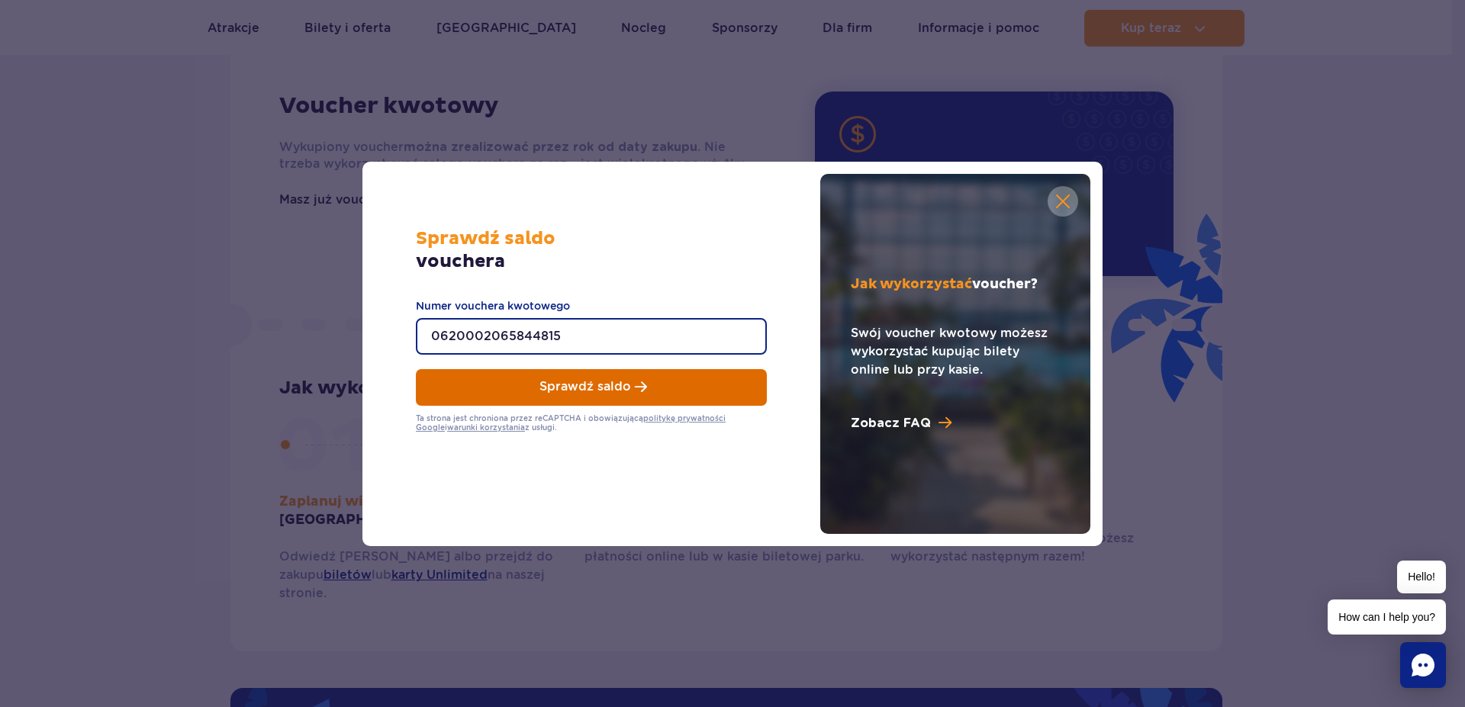
type input "0620002065844815"
click at [568, 380] on button "Sprawdź saldo" at bounding box center [591, 387] width 351 height 37
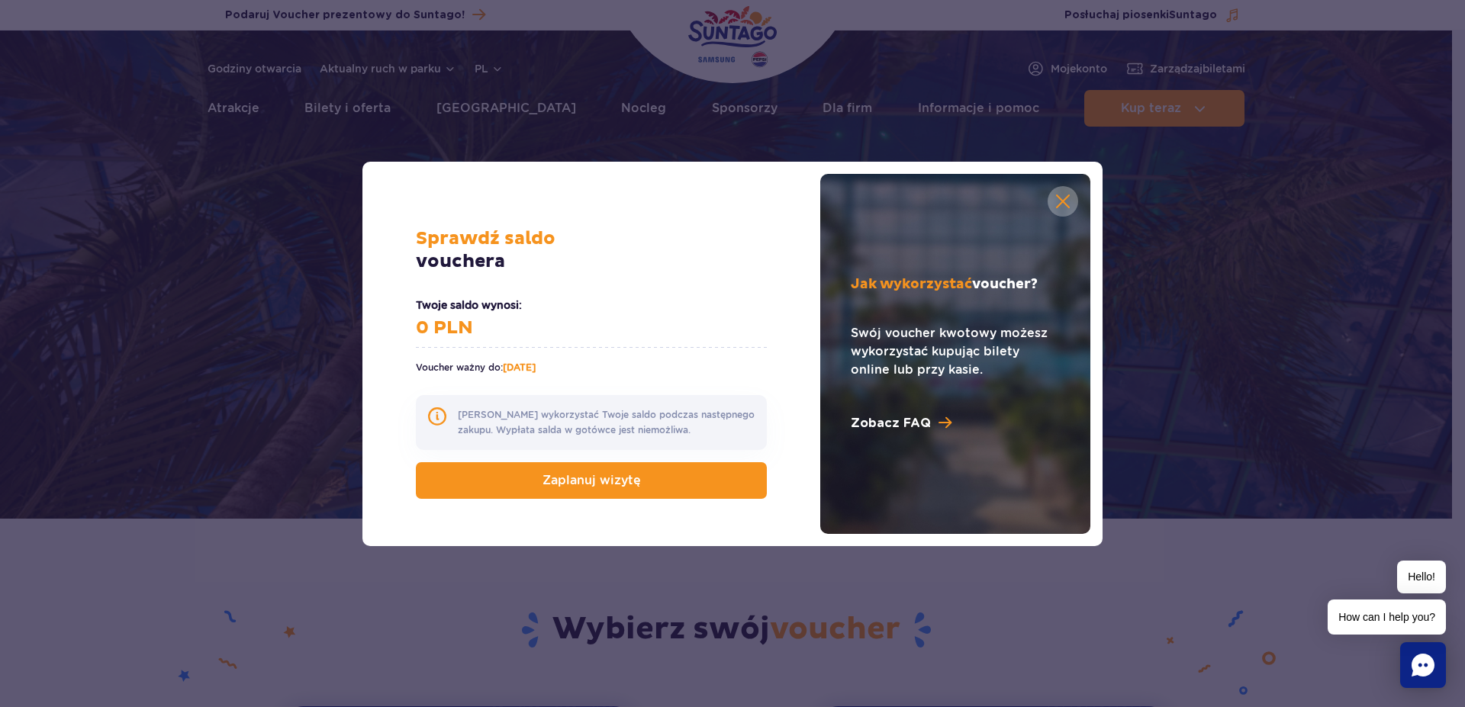
click at [1067, 204] on link at bounding box center [1063, 201] width 31 height 31
